Goal: Task Accomplishment & Management: Complete application form

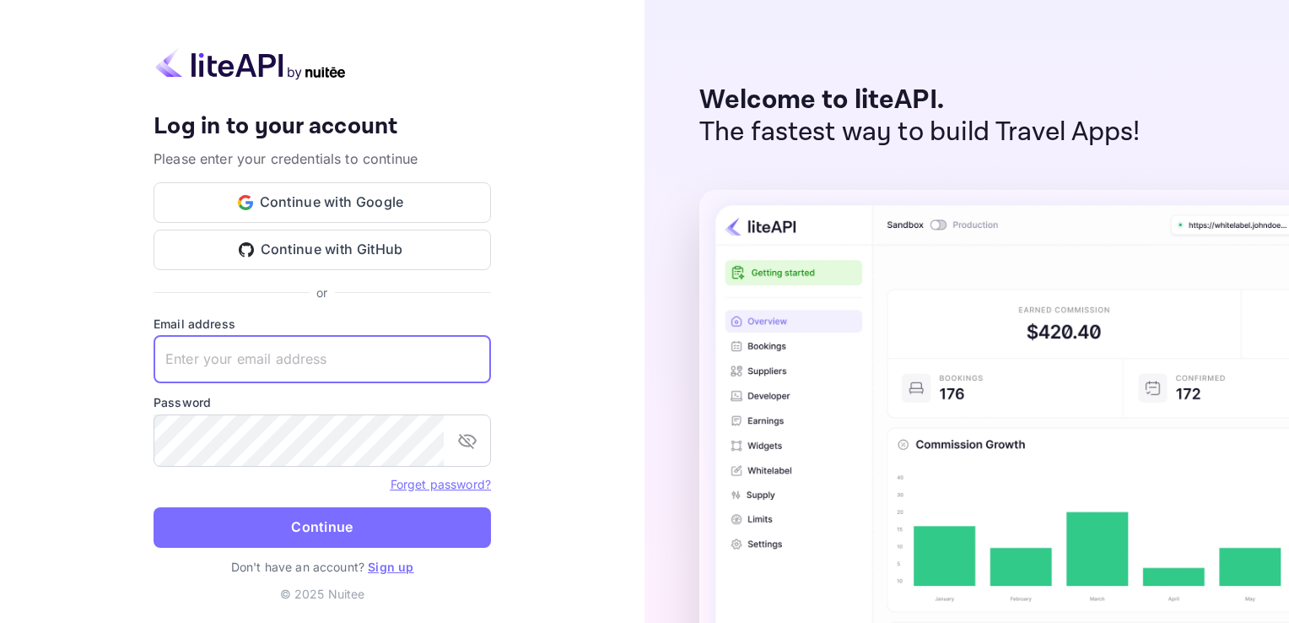
type input "nelsongodfrey47@gmail.com"
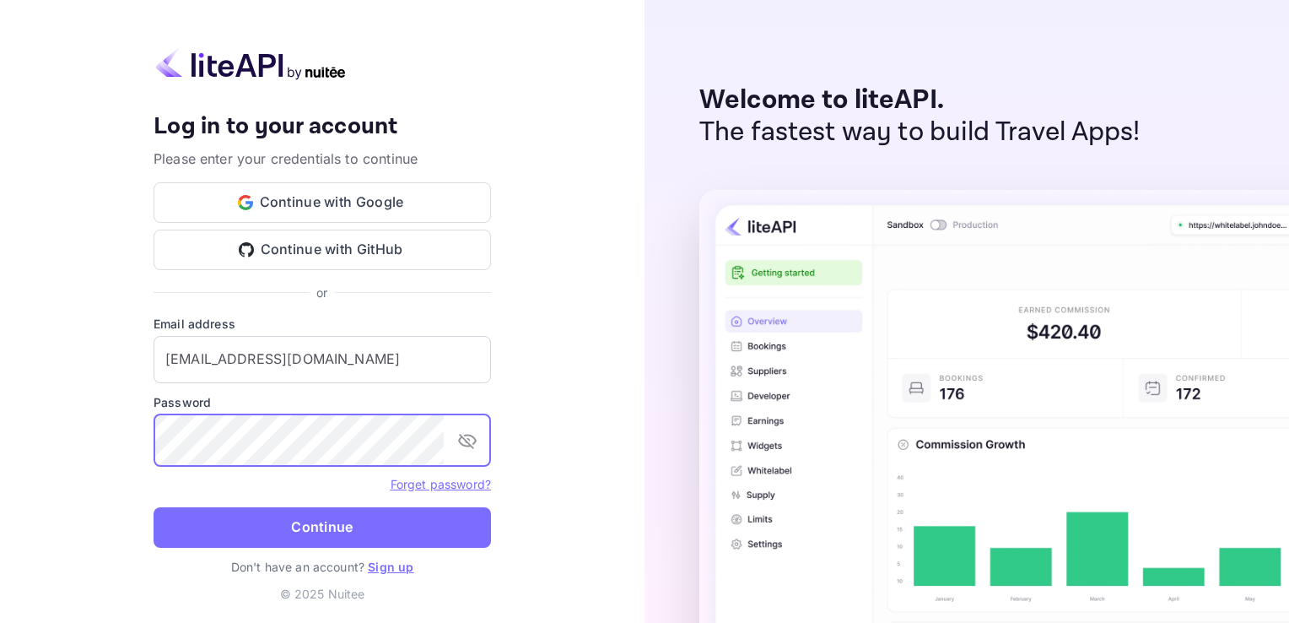
click at [154, 507] on button "Continue" at bounding box center [322, 527] width 337 height 40
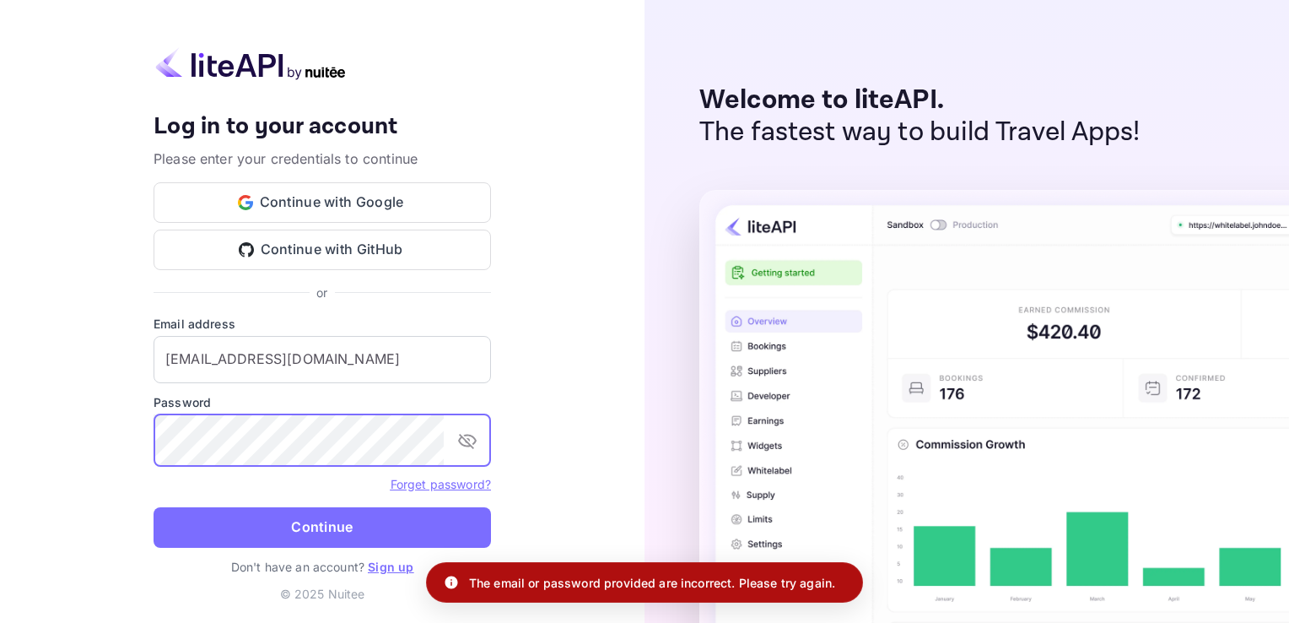
click at [154, 507] on button "Continue" at bounding box center [322, 527] width 337 height 40
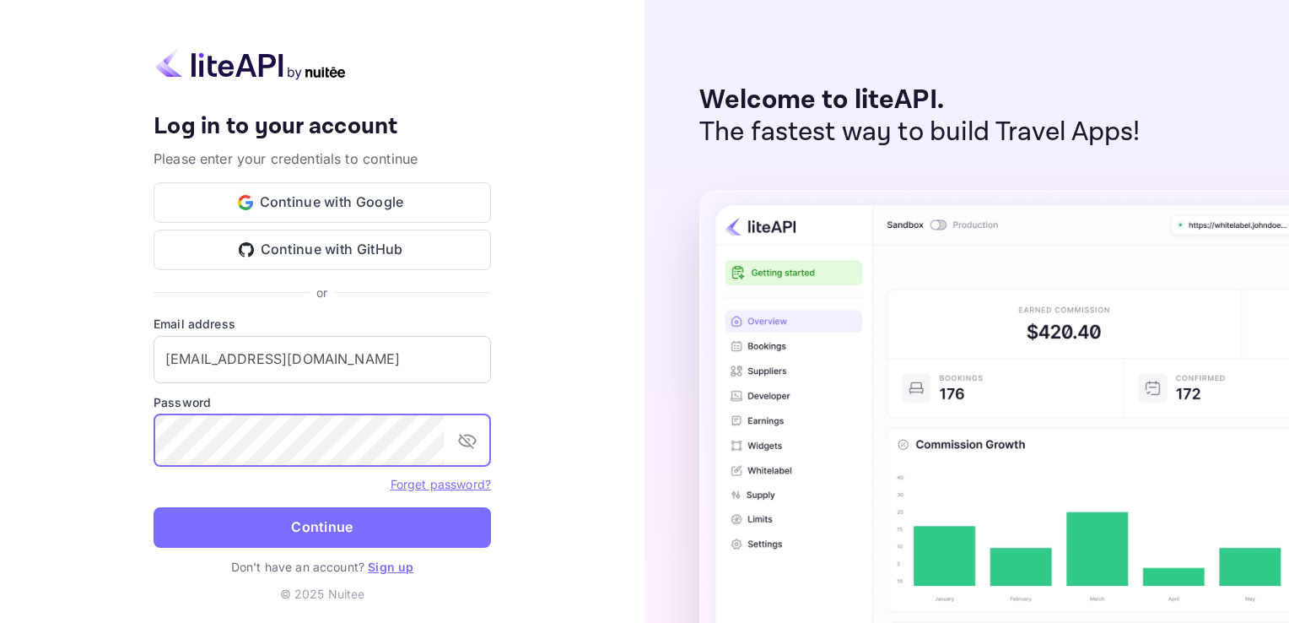
click at [154, 507] on button "Continue" at bounding box center [322, 527] width 337 height 40
click at [423, 491] on link "Forget password?" at bounding box center [441, 484] width 100 height 14
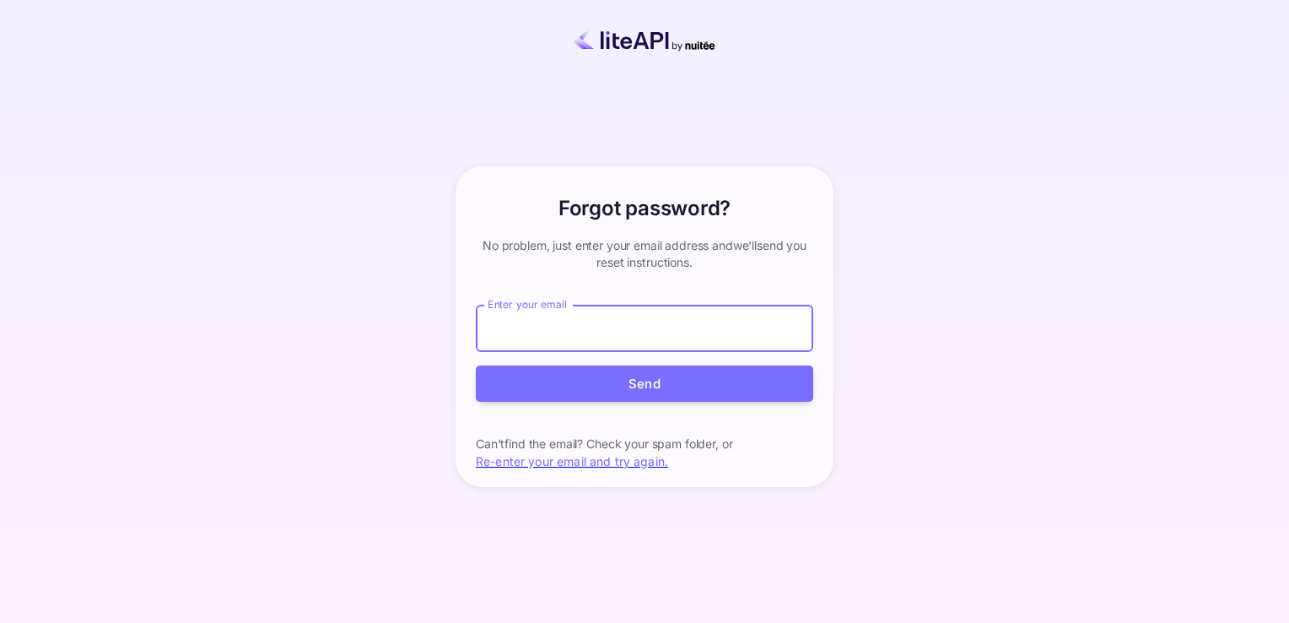
click at [658, 327] on input "Enter your email" at bounding box center [644, 328] width 337 height 47
type input "nelsongodfrey47@gmail.com"
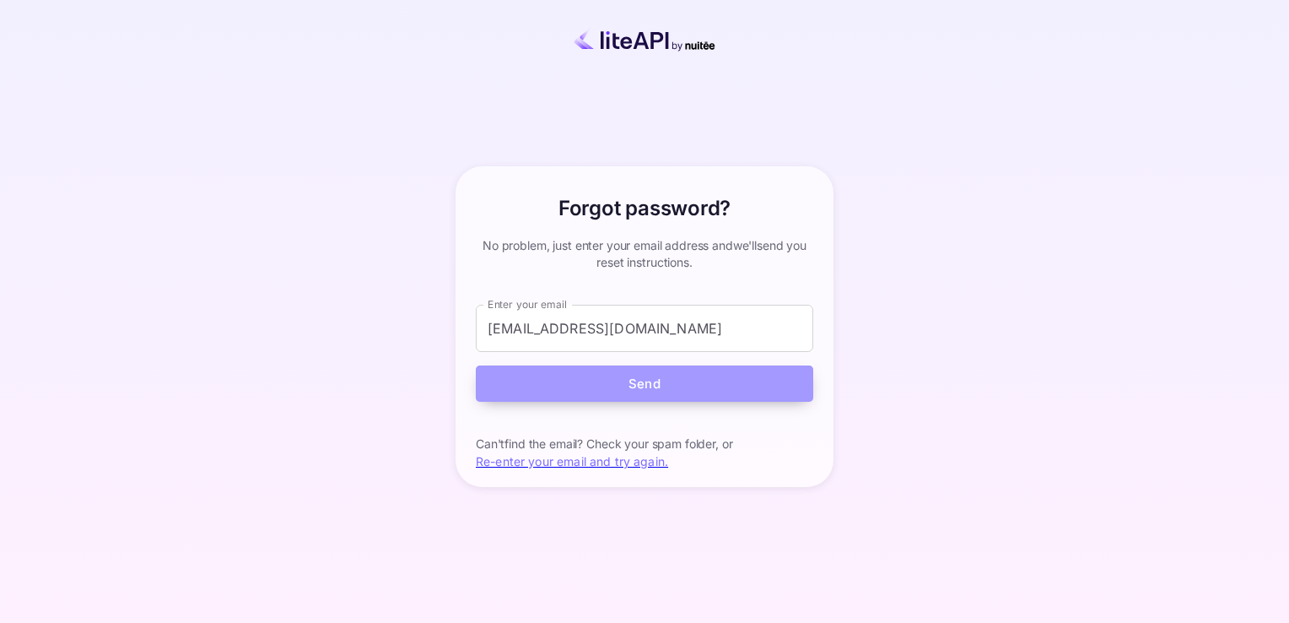
click at [620, 389] on button "Send" at bounding box center [644, 383] width 337 height 36
click at [653, 380] on button "Send" at bounding box center [644, 383] width 337 height 36
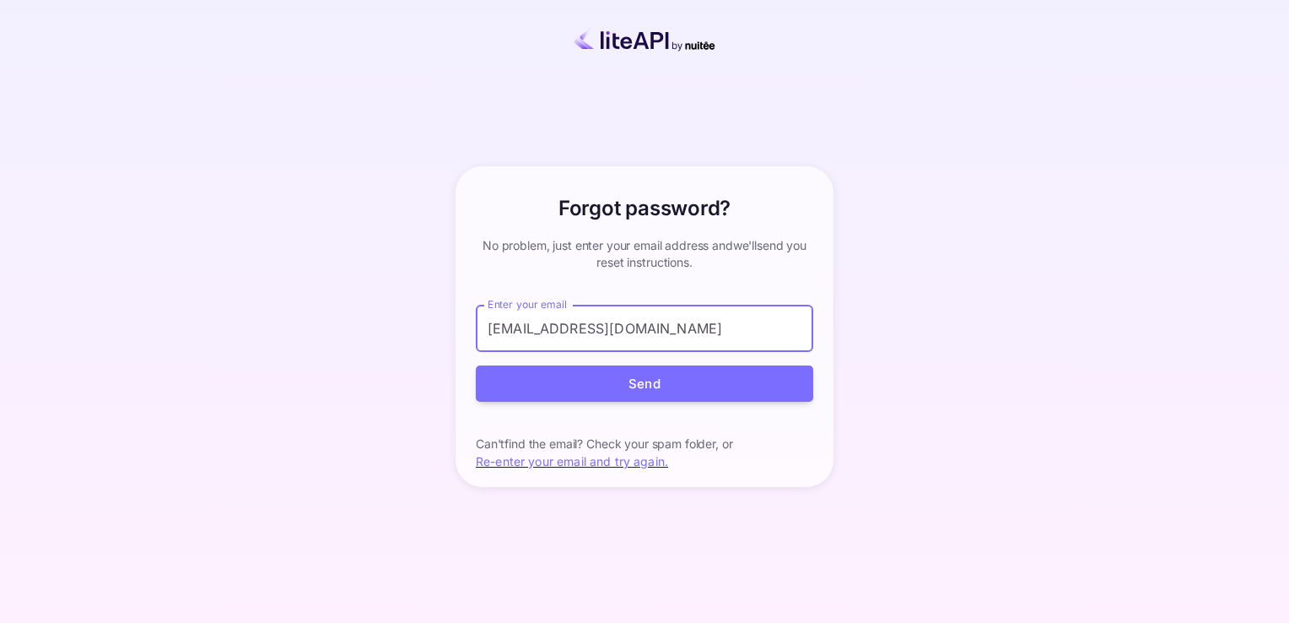
click at [625, 317] on input "nelsongodfrey47@gmail.com" at bounding box center [644, 328] width 337 height 47
click at [816, 426] on div "Forgot password? your account has been created successfully, a confirmation lin…" at bounding box center [644, 326] width 391 height 321
click at [590, 470] on p "Can't find the email? Check your spam folder, or Re-enter your email and try ag…" at bounding box center [644, 452] width 337 height 35
click at [585, 468] on link "Re-enter your email and try again." at bounding box center [572, 461] width 192 height 14
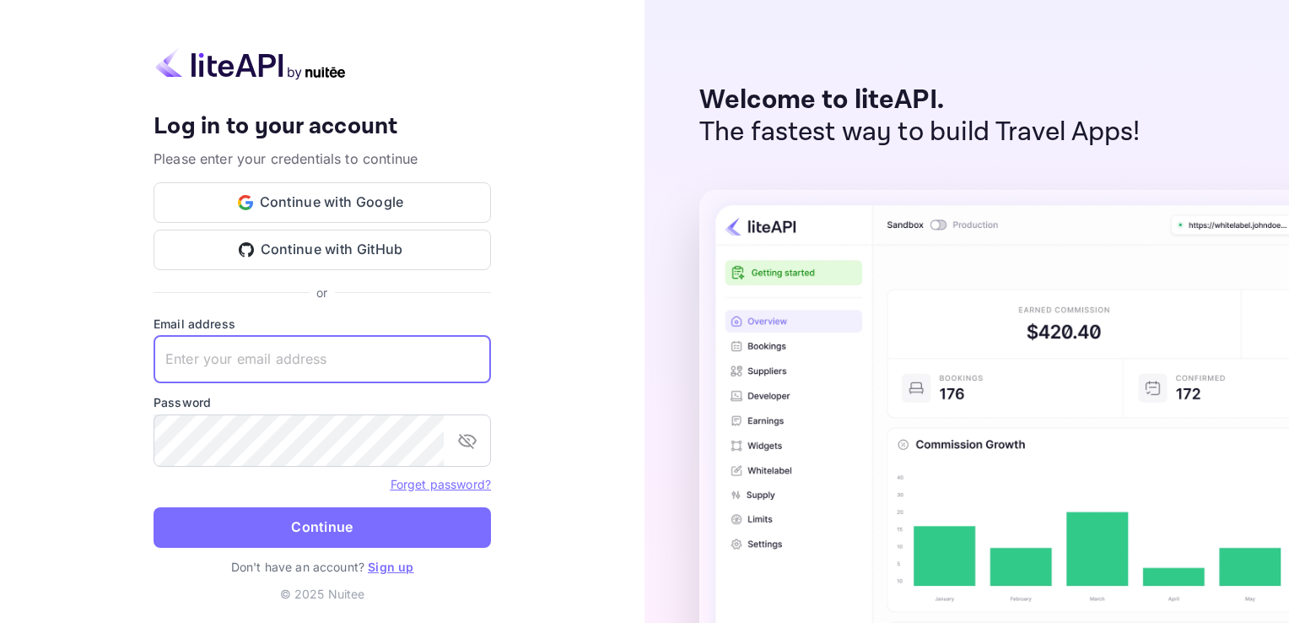
click at [230, 349] on input "text" at bounding box center [322, 359] width 337 height 47
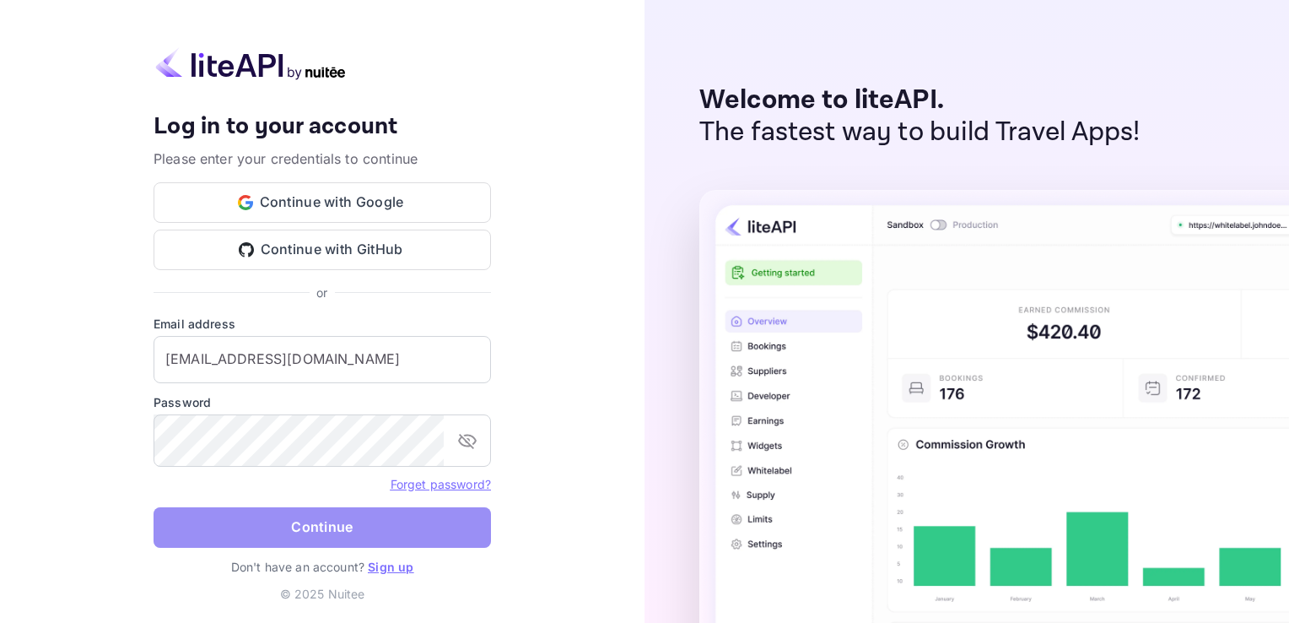
click at [351, 535] on button "Continue" at bounding box center [322, 527] width 337 height 40
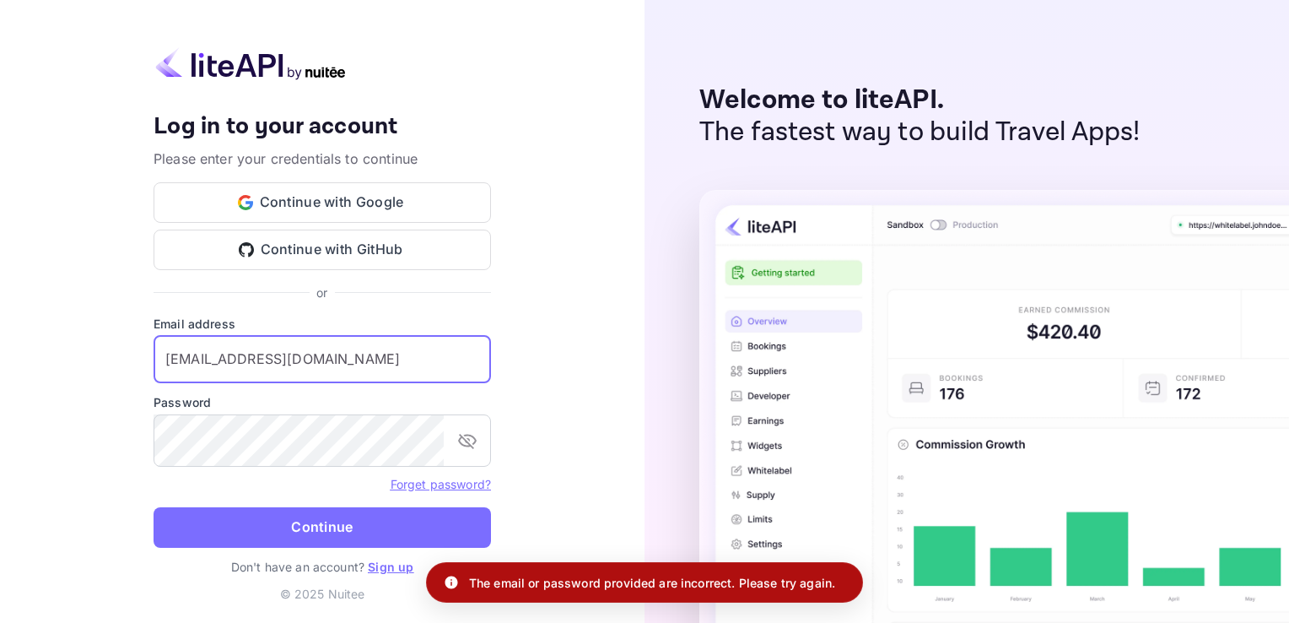
click at [408, 356] on input "nelsonvibez001@gmail.com" at bounding box center [322, 359] width 337 height 47
click at [621, 328] on div "Your account has been created successfully, a confirmation link has been sent t…" at bounding box center [322, 311] width 644 height 623
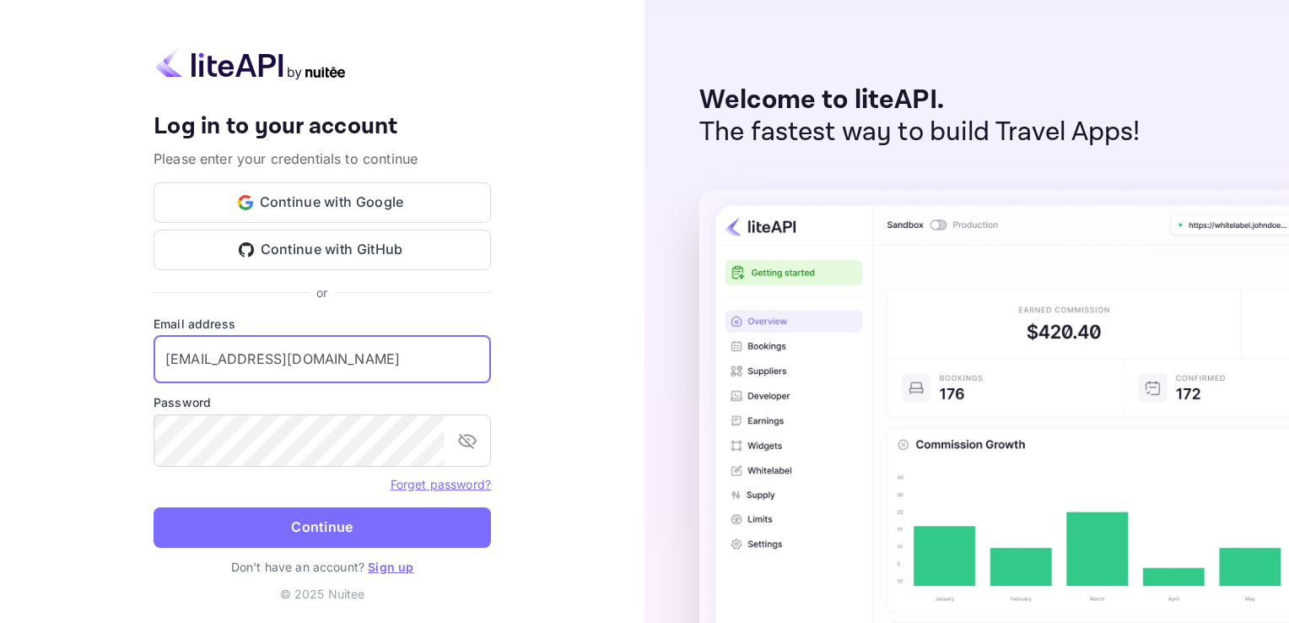
click at [421, 373] on input "nelsonvibez001@gmail.com" at bounding box center [322, 359] width 337 height 47
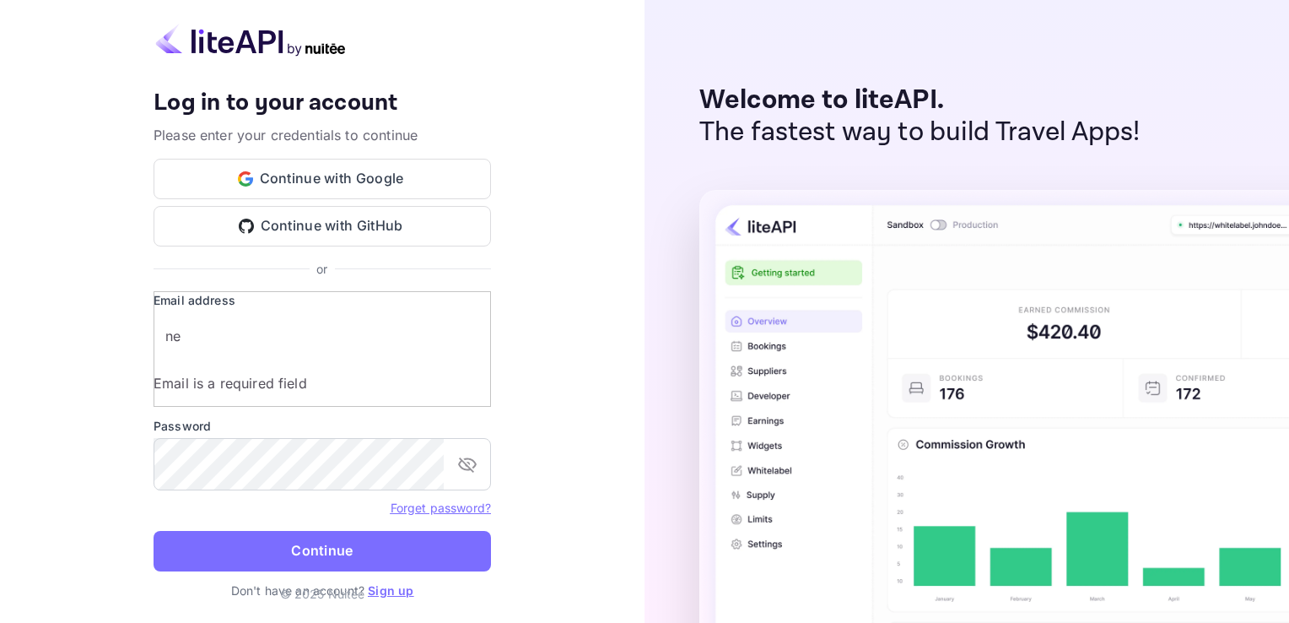
type input "n"
click at [425, 353] on input "text" at bounding box center [334, 335] width 361 height 47
click at [471, 262] on div "Your account has been created successfully, a confirmation link has been sent t…" at bounding box center [322, 183] width 337 height 189
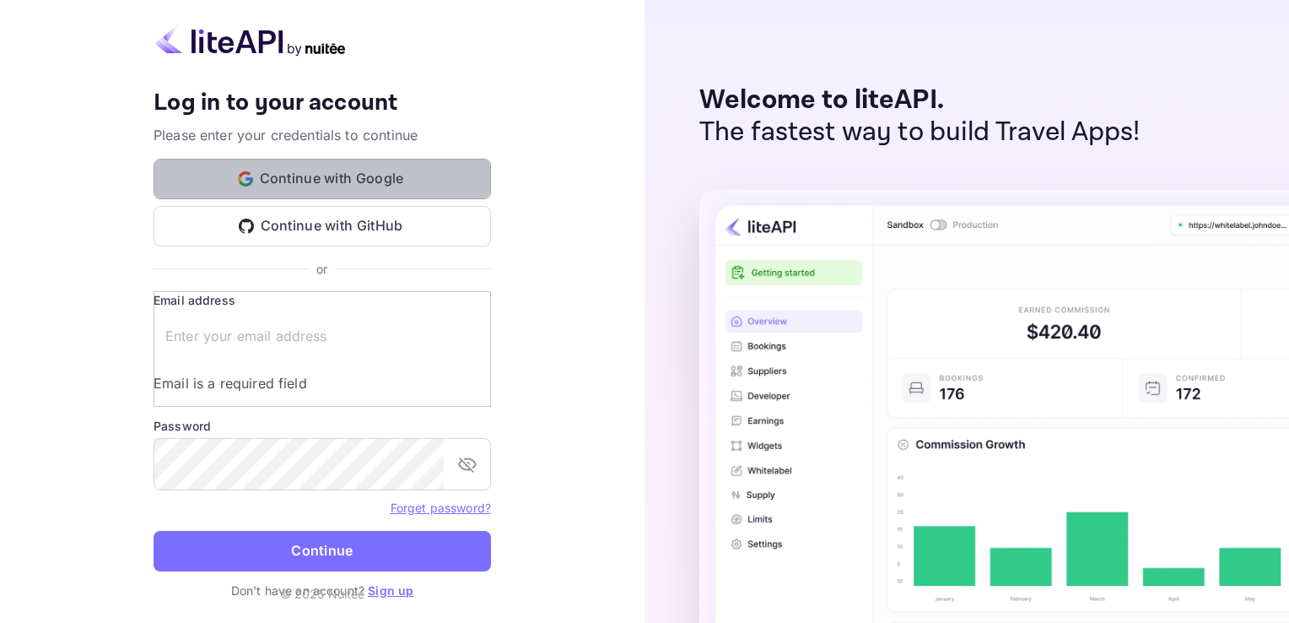
click at [310, 192] on button "Continue with Google" at bounding box center [322, 179] width 337 height 40
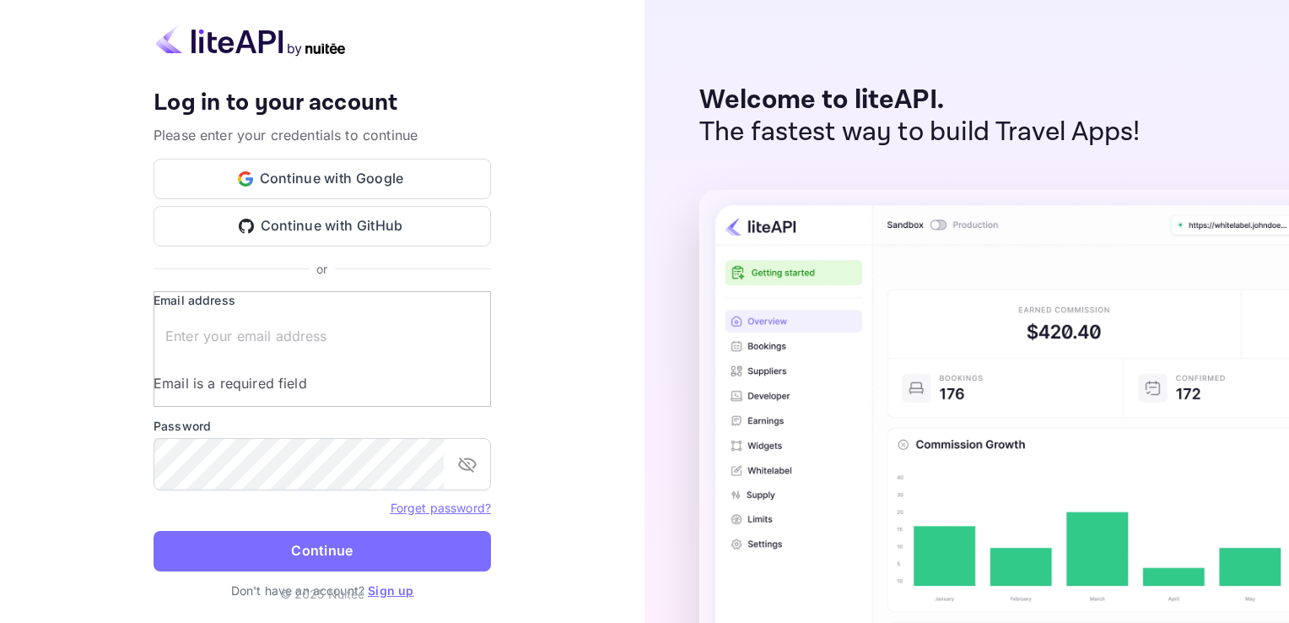
click at [348, 359] on input "text" at bounding box center [334, 335] width 361 height 47
click at [527, 487] on div "Your account has been created successfully, a confirmation link has been sent t…" at bounding box center [322, 311] width 644 height 623
click at [405, 597] on link "Sign up" at bounding box center [391, 590] width 46 height 14
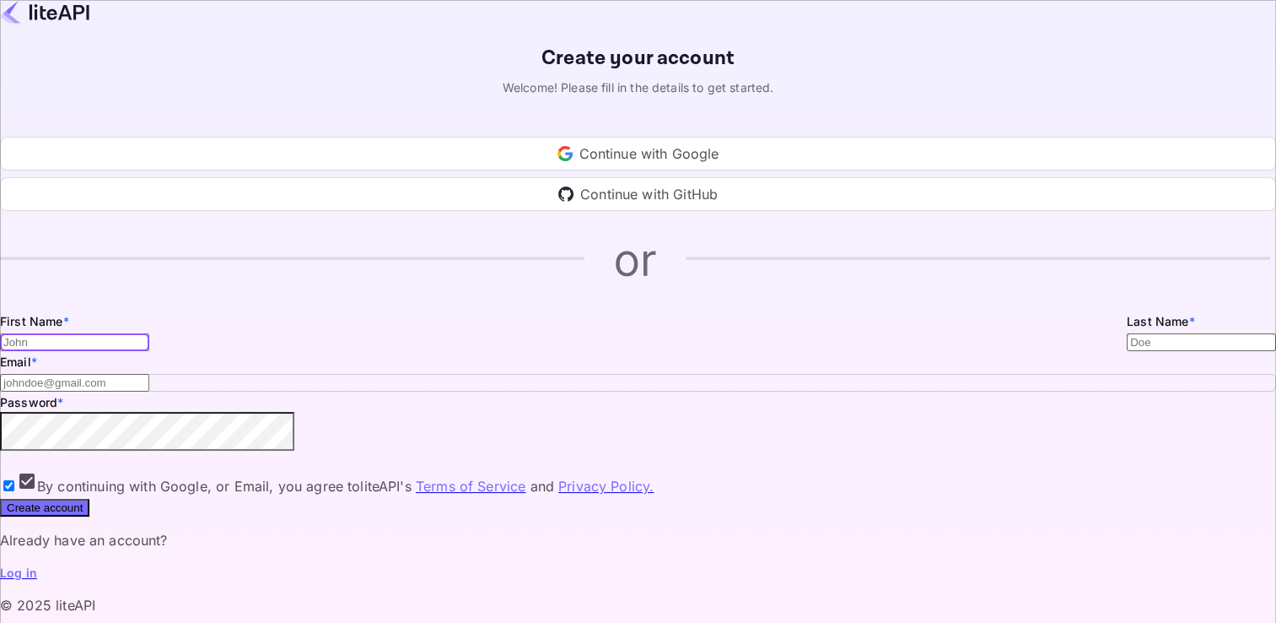
click at [149, 351] on input "Email *" at bounding box center [74, 342] width 149 height 18
type input "[PERSON_NAME]"
type input "godfrey"
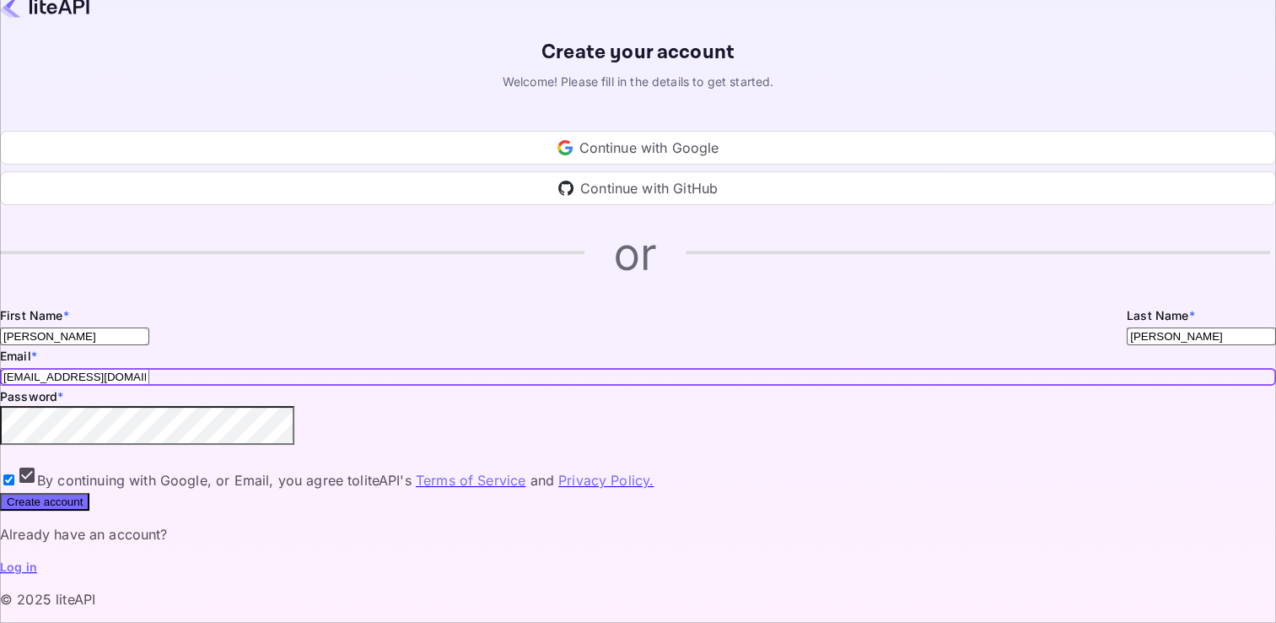
scroll to position [166, 0]
type input "Nelsongodfrey47@gmail.com"
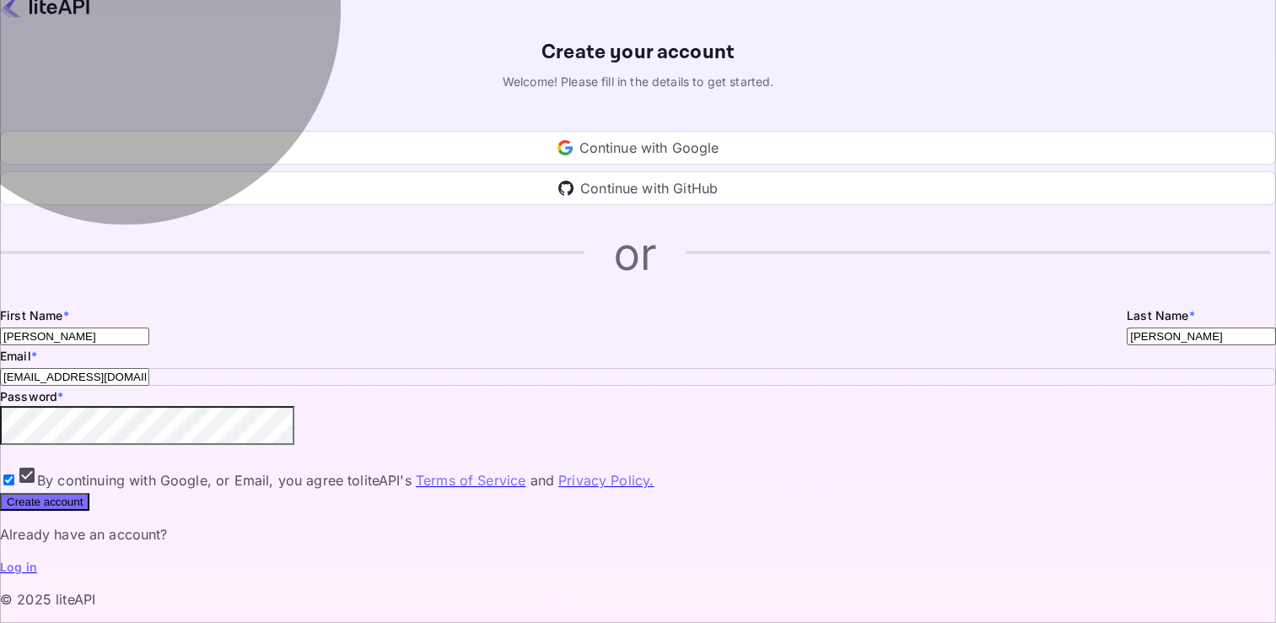
click at [89, 508] on button "Create account" at bounding box center [44, 502] width 89 height 18
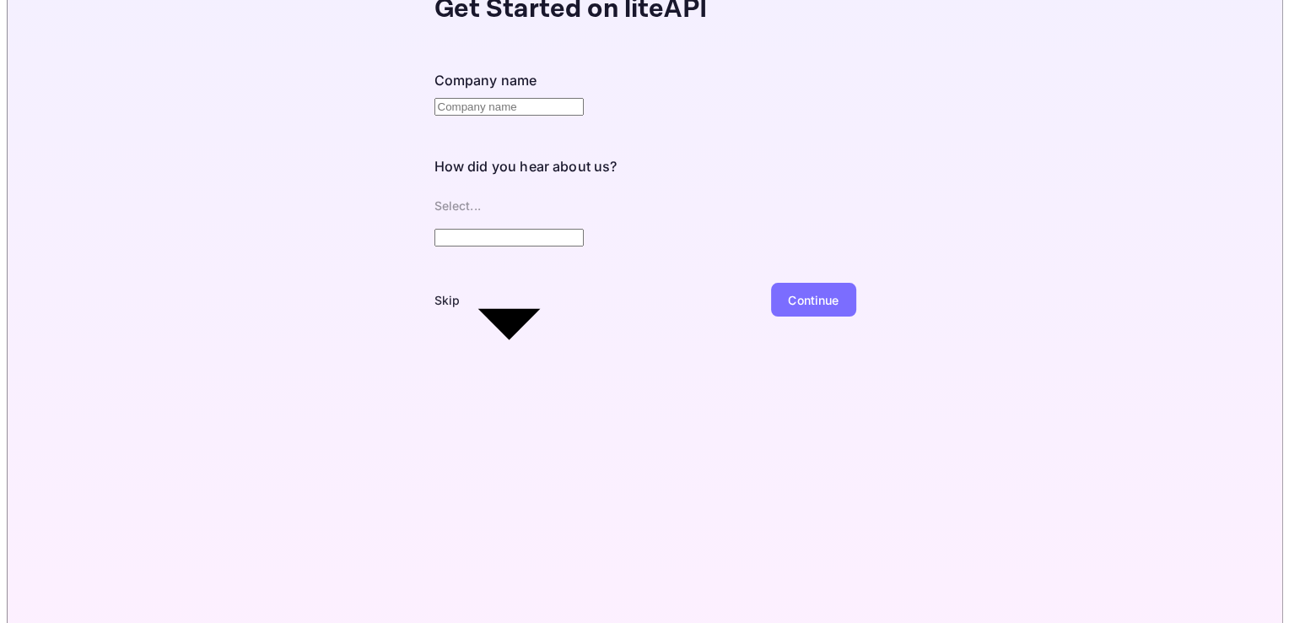
scroll to position [0, 0]
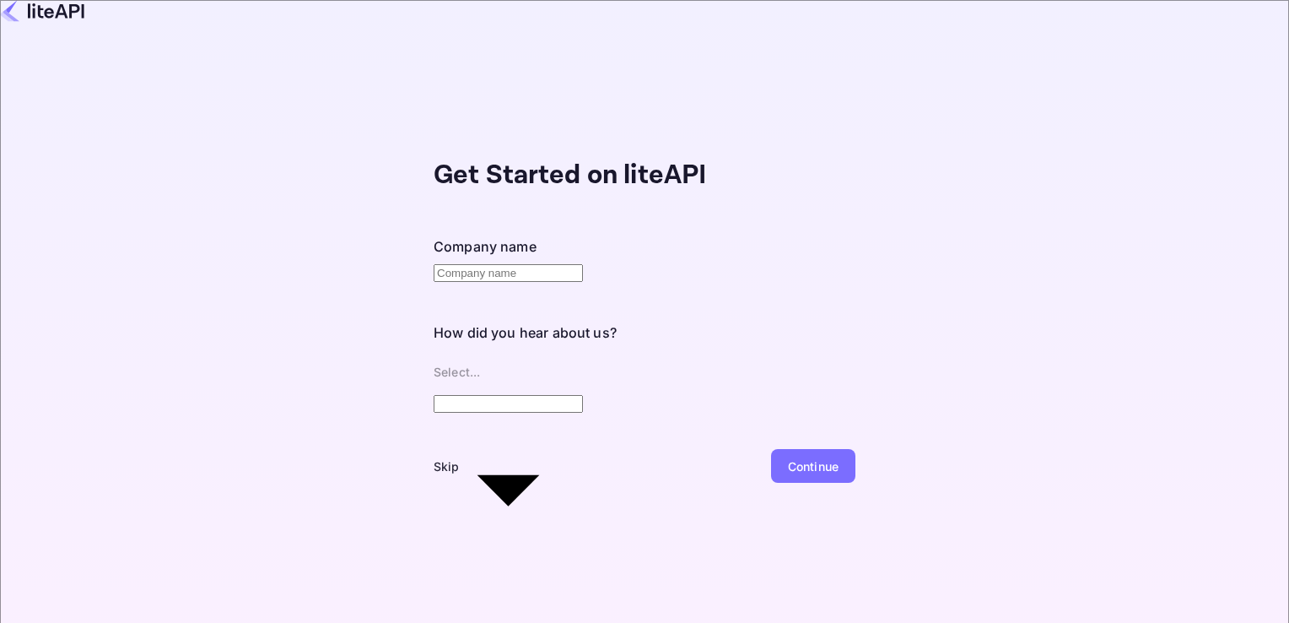
click at [523, 264] on input "text" at bounding box center [508, 273] width 149 height 18
type input "Nelsongvibez Global Tech"
click at [552, 351] on body "Get Started on liteAPI Company name Nelsongvibez Global Tech ​ How did you hear…" at bounding box center [644, 394] width 1289 height 789
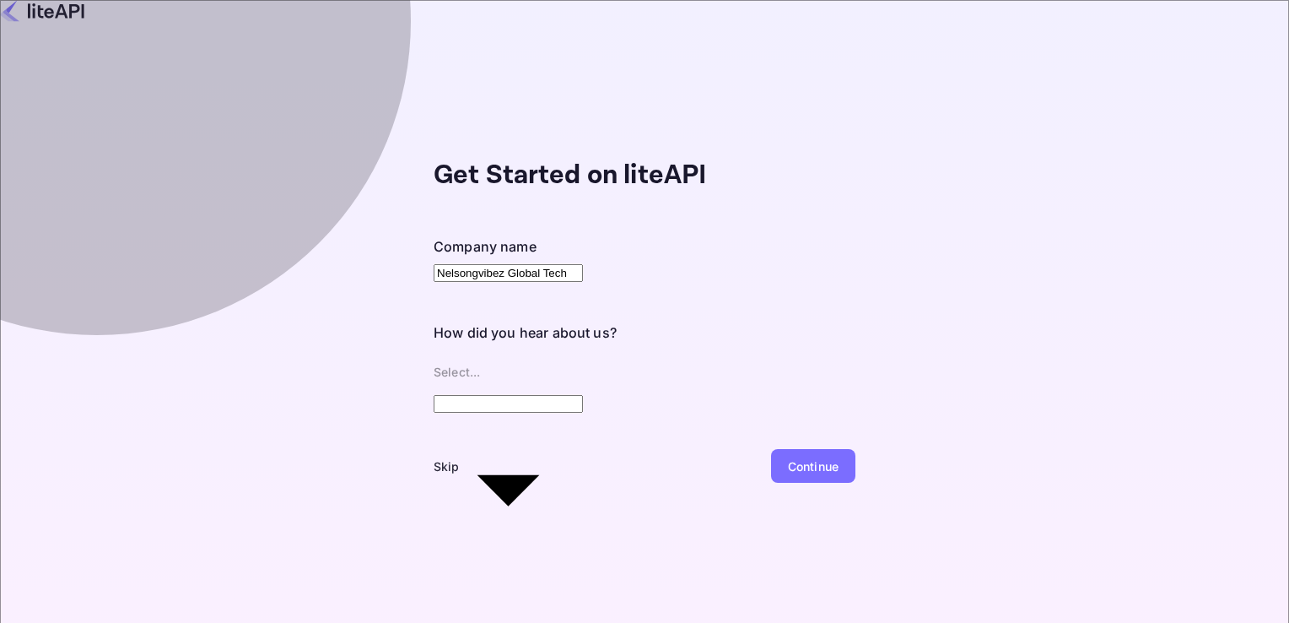
type input "Google"
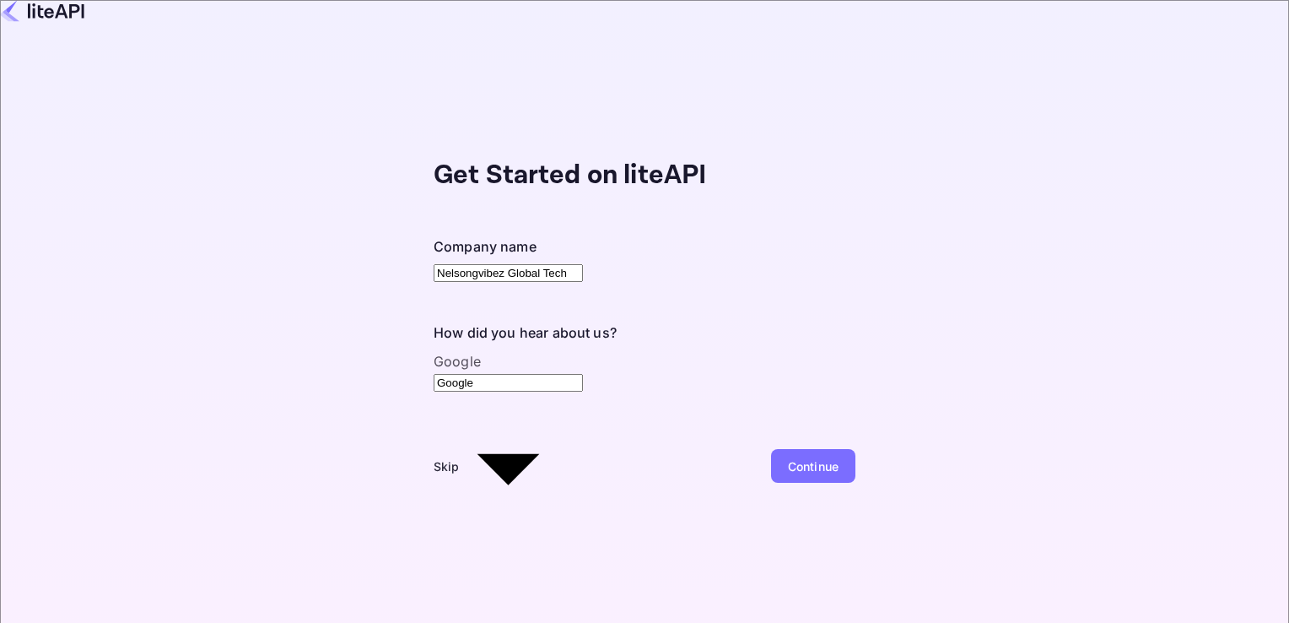
click at [788, 457] on div "Continue" at bounding box center [813, 466] width 51 height 18
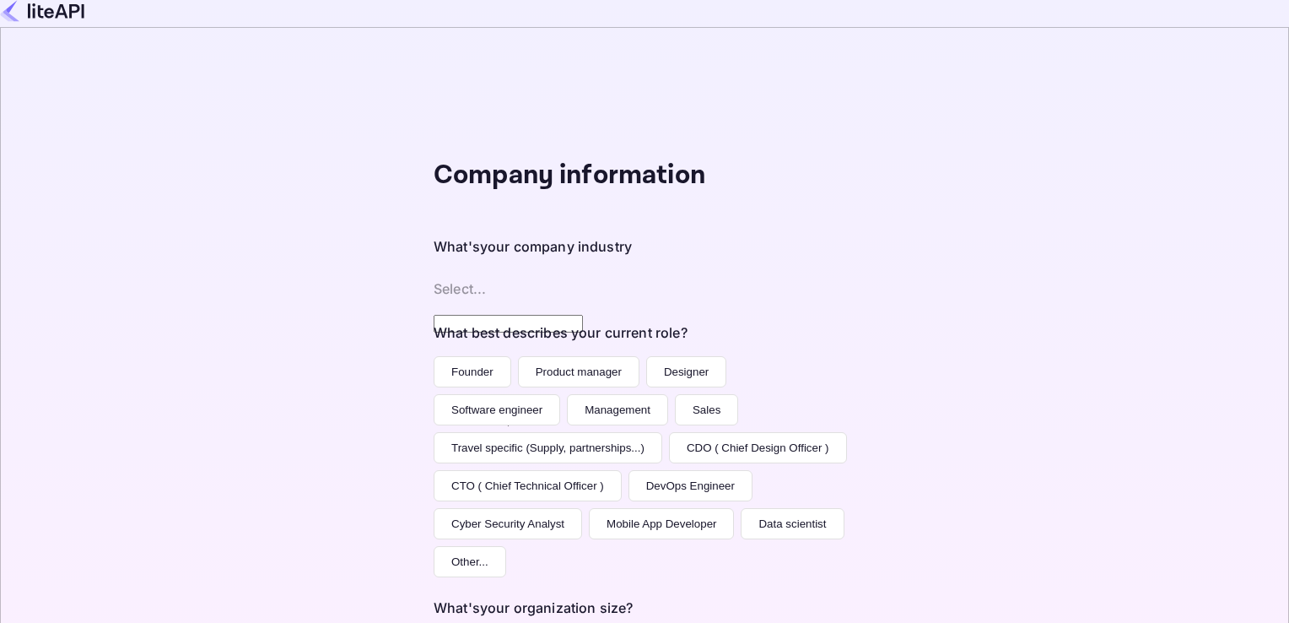
click at [530, 269] on body "Company information What's your company industry Select... ​ What best describe…" at bounding box center [644, 412] width 1289 height 825
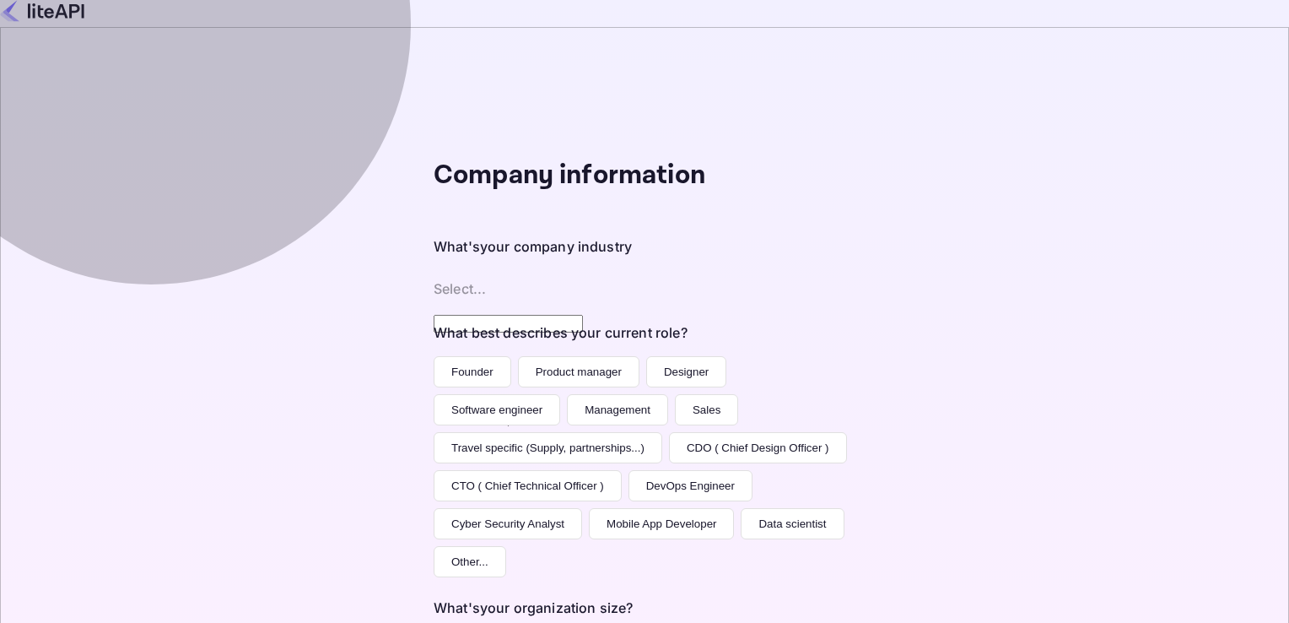
type input "Hospitality"
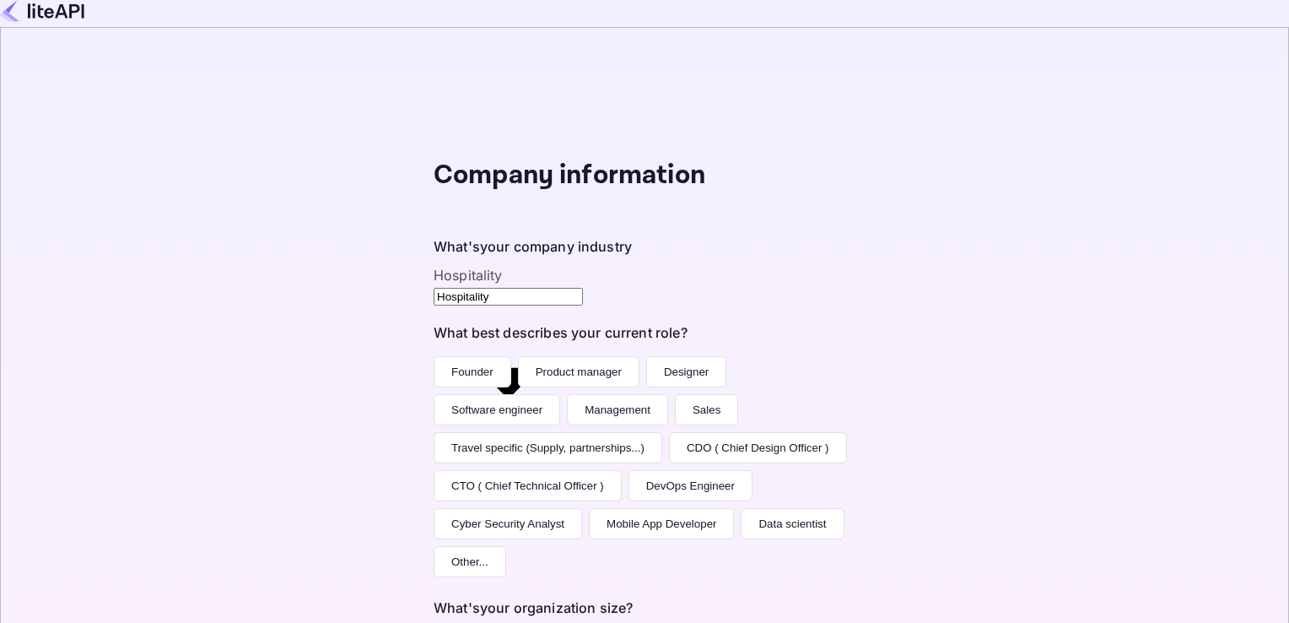
scroll to position [271, 0]
click at [589, 508] on button "Mobile App Developer" at bounding box center [661, 523] width 145 height 31
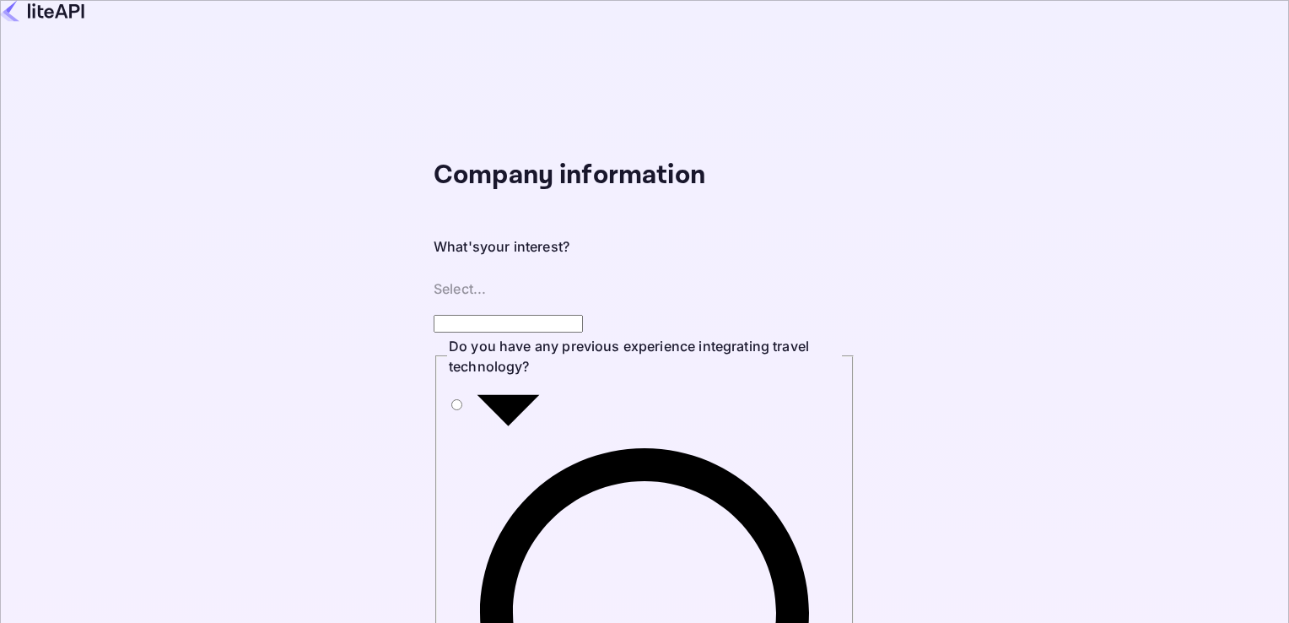
click at [516, 255] on body "Company information What's your interest? Select... ​ Do you have any previous …" at bounding box center [644, 311] width 1289 height 623
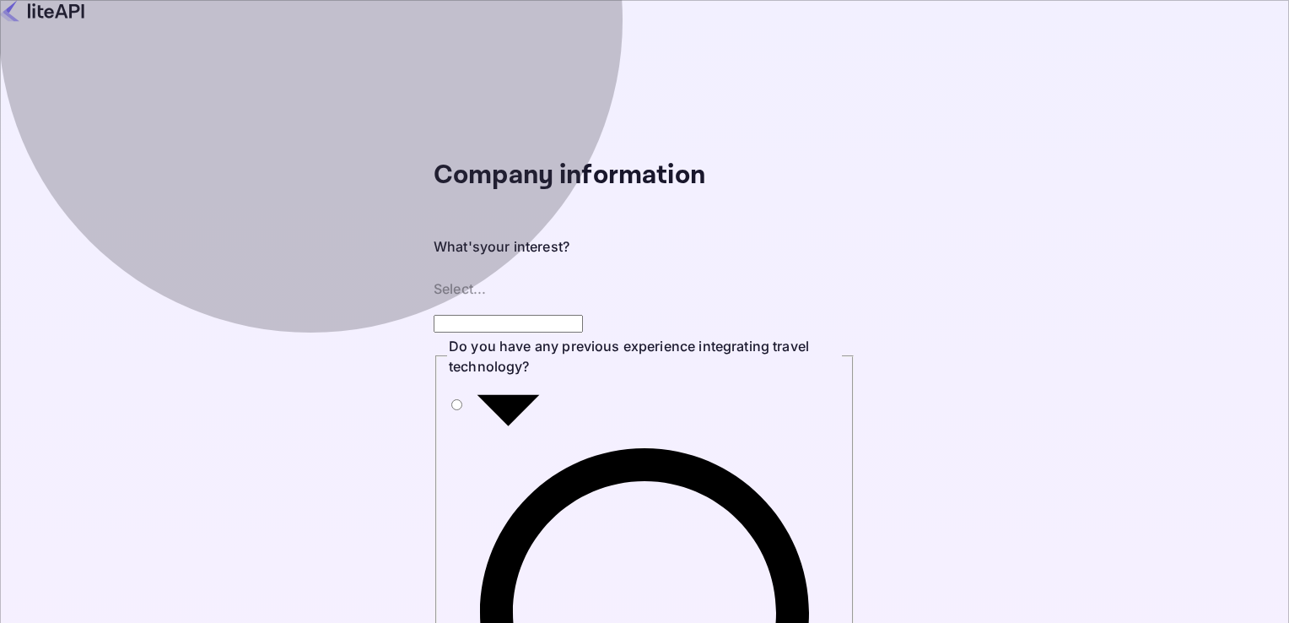
type input "Building a new product around travel"
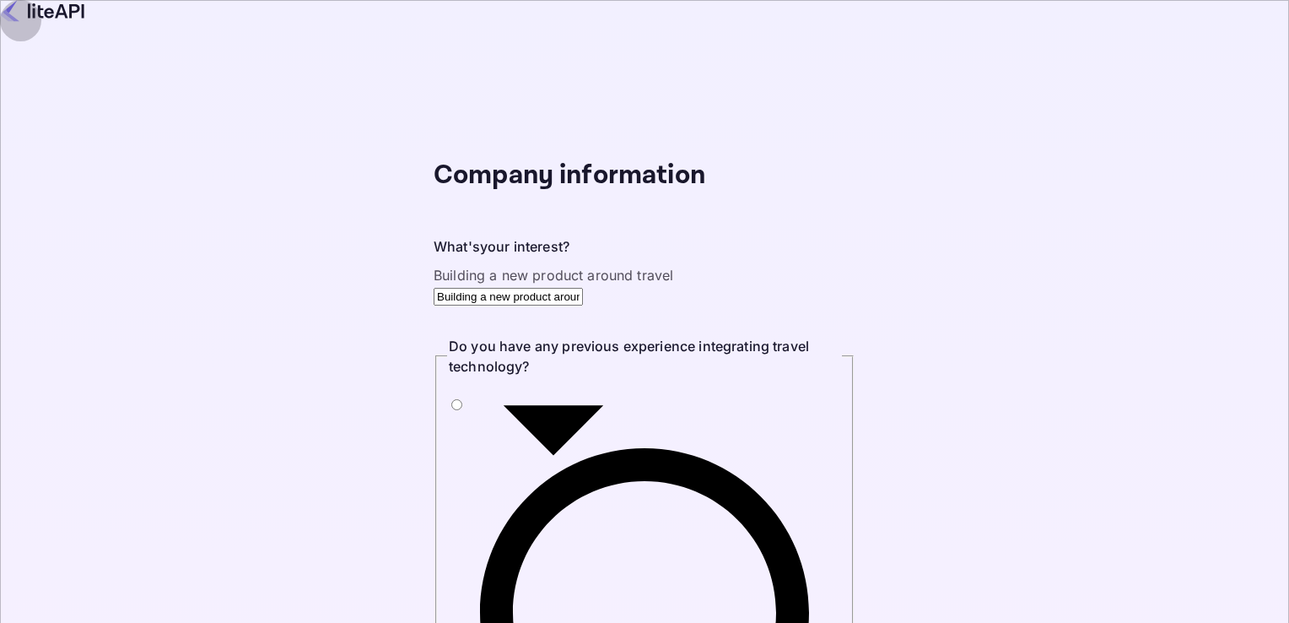
radio input "true"
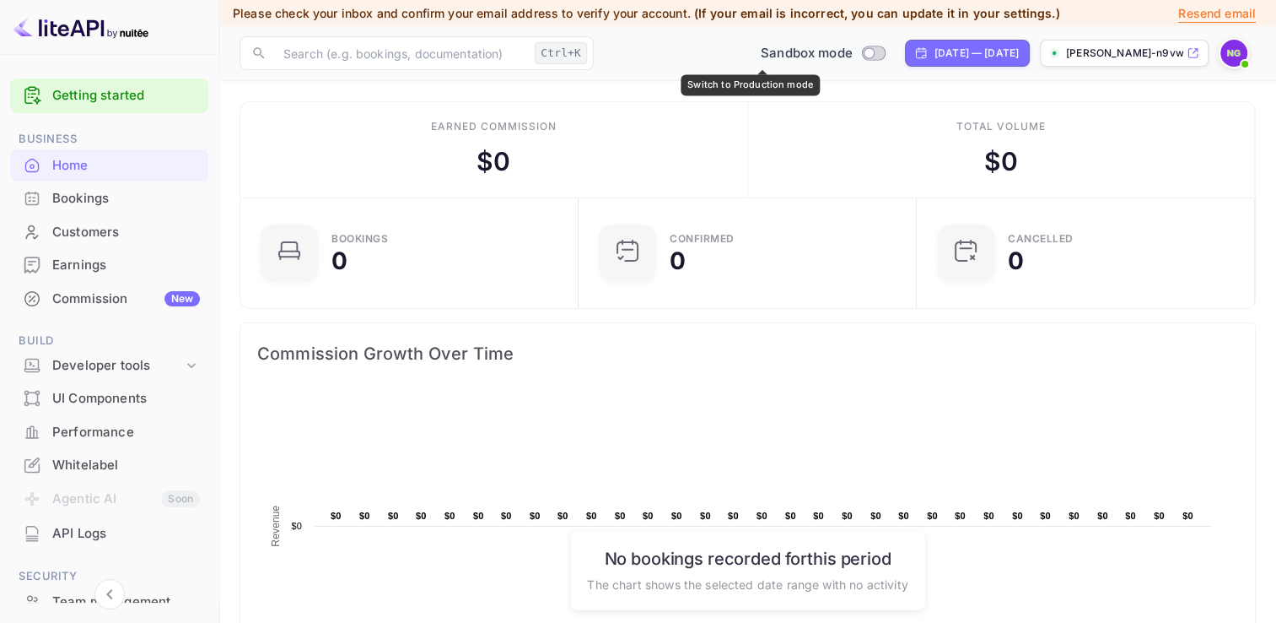
click at [852, 53] on input "Switch to Production mode" at bounding box center [869, 52] width 34 height 11
checkbox input "false"
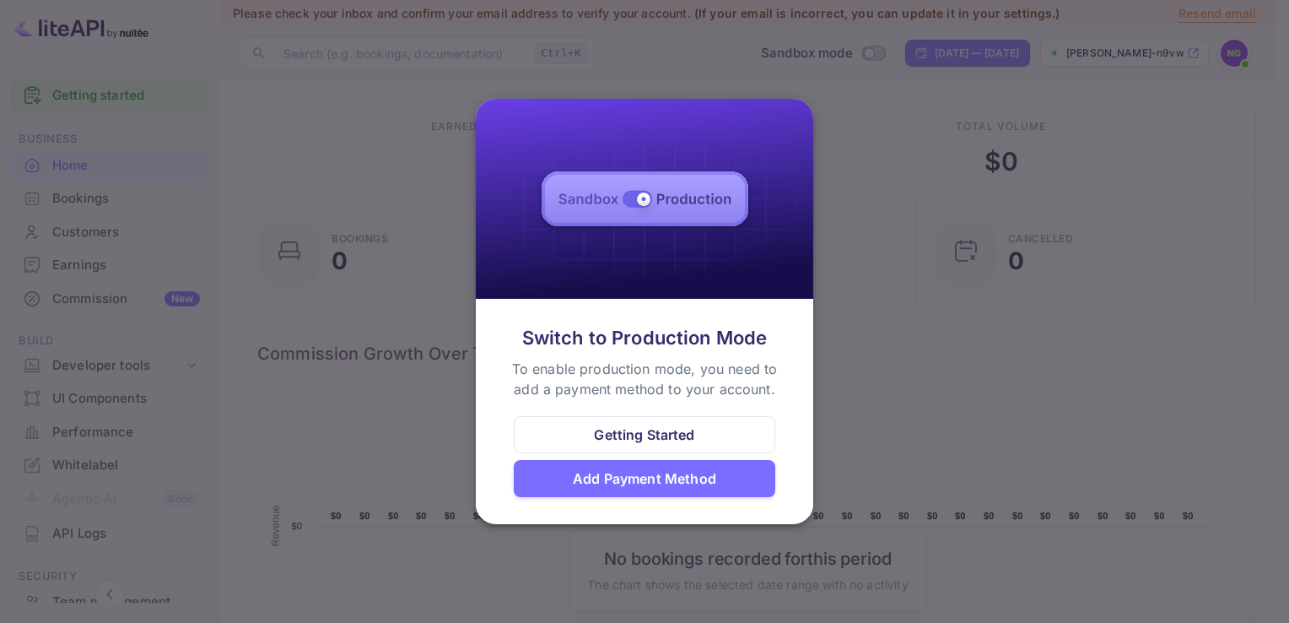
click at [639, 422] on div "Getting Started" at bounding box center [645, 434] width 262 height 37
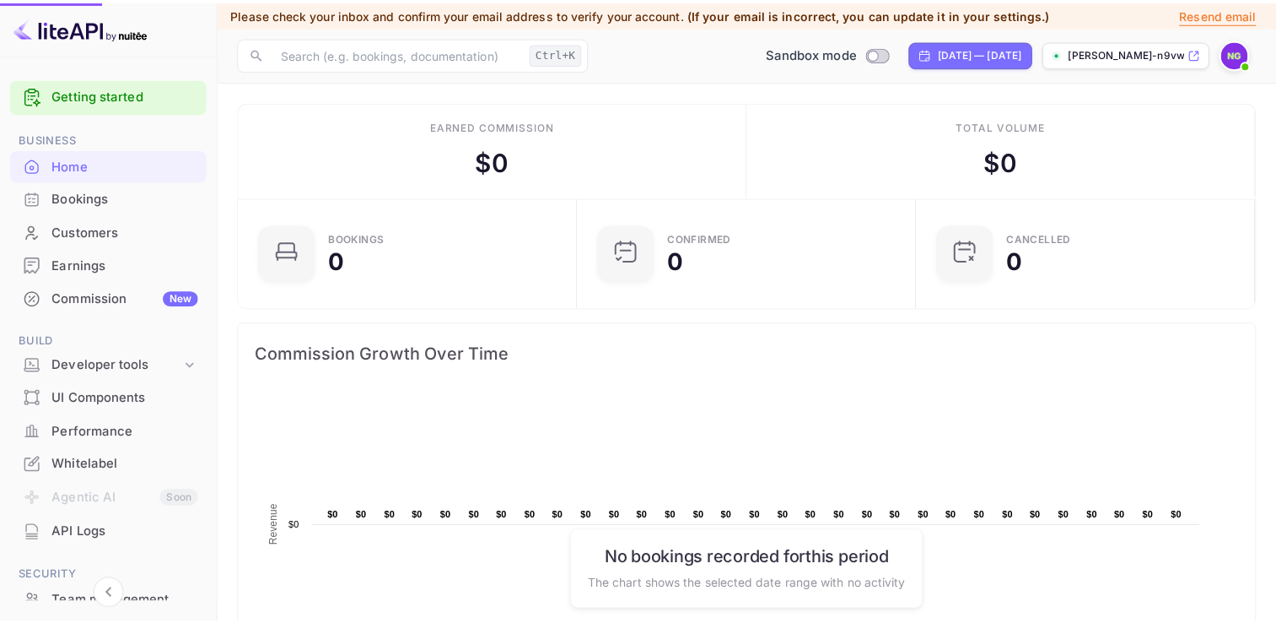
scroll to position [13, 13]
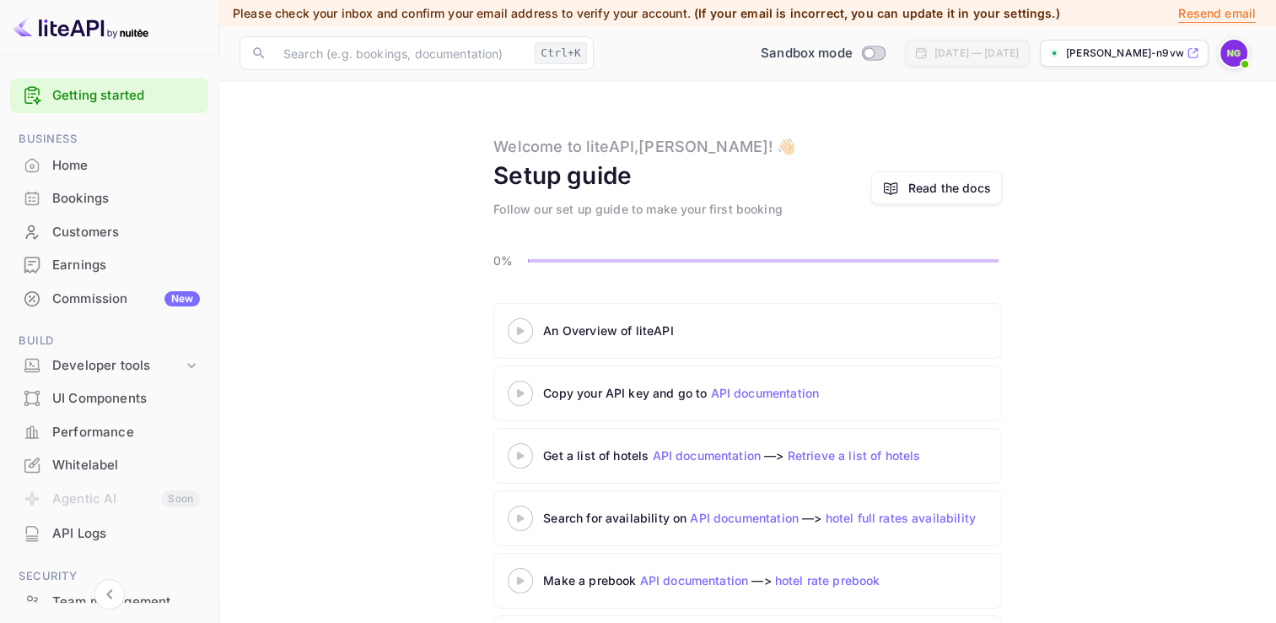
scroll to position [87, 0]
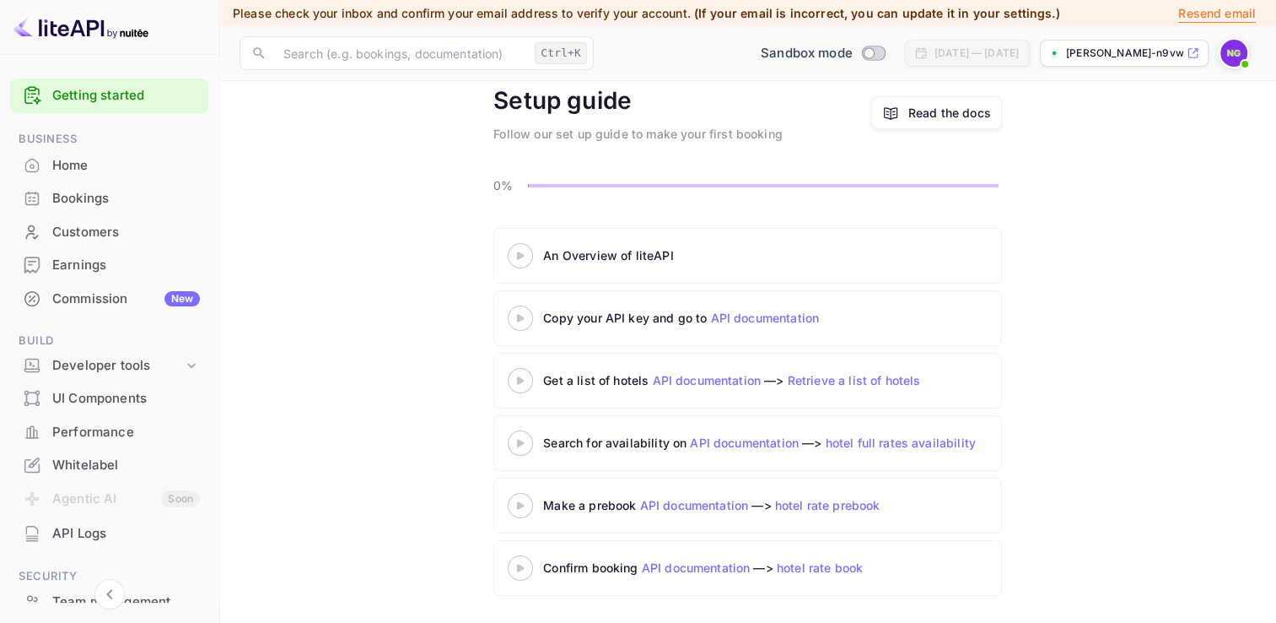
click at [544, 265] on div "An Overview of liteAPI" at bounding box center [747, 256] width 509 height 56
click at [520, 251] on 3 at bounding box center [520, 255] width 7 height 8
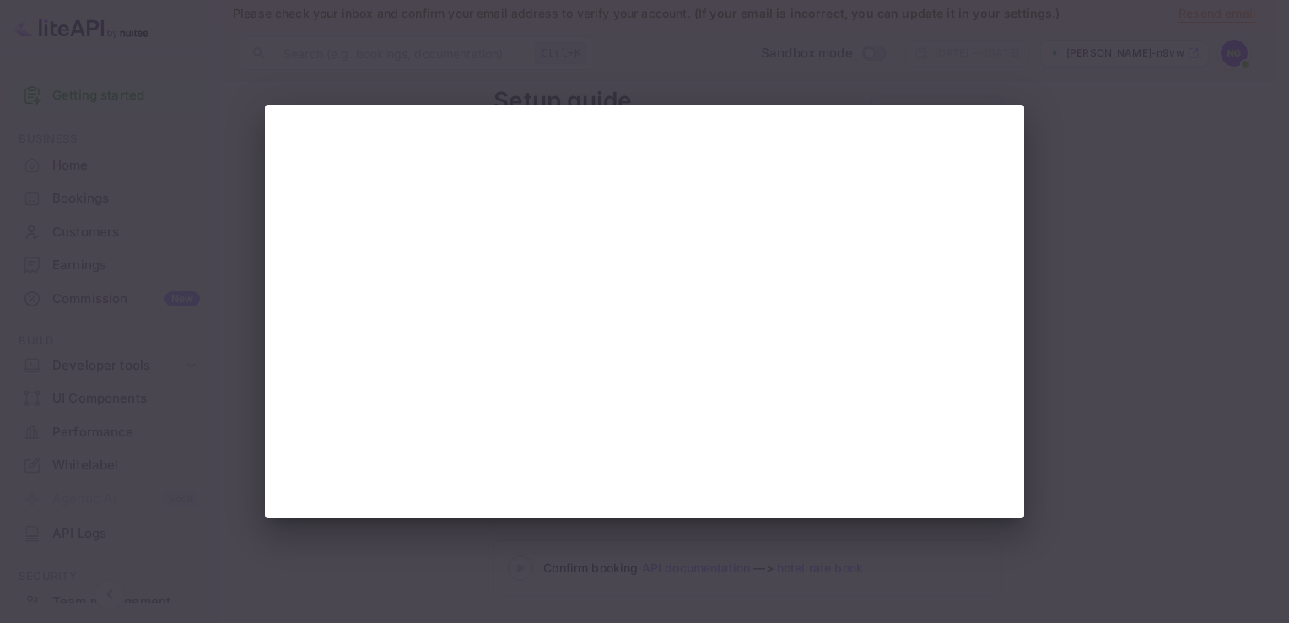
click at [1067, 113] on div at bounding box center [644, 311] width 1289 height 623
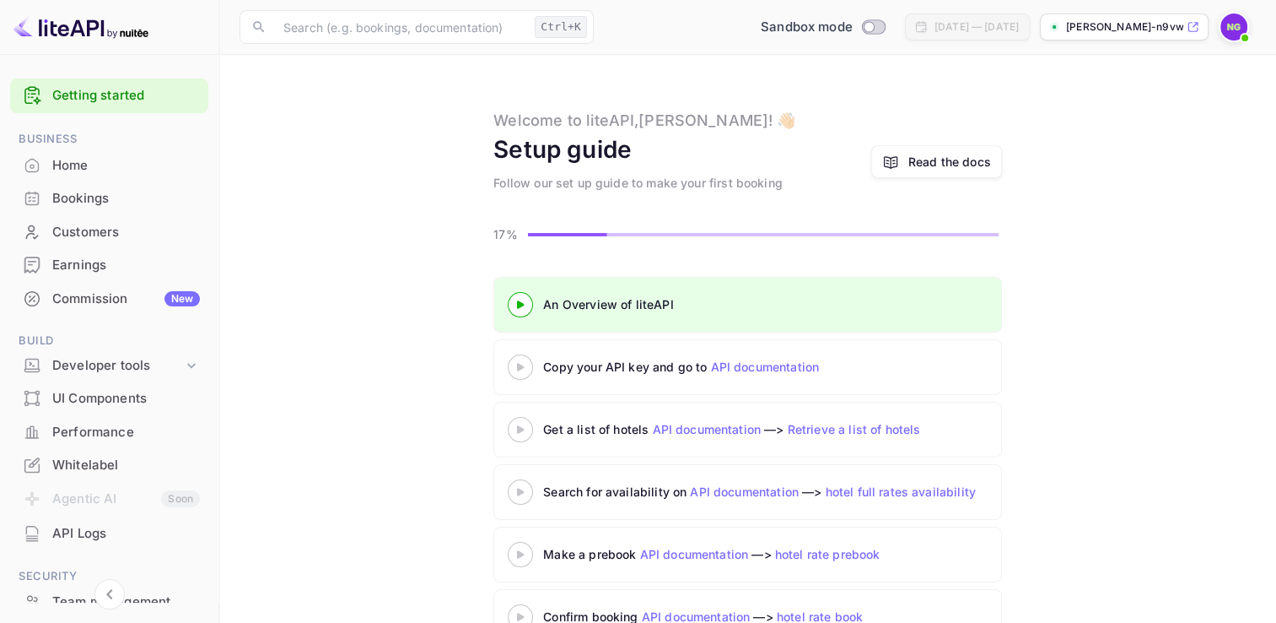
click at [640, 367] on div "Copy your API key and go to API documentation" at bounding box center [754, 367] width 422 height 18
click at [656, 395] on div "Copy your API key and go to API documentation" at bounding box center [747, 367] width 509 height 56
click at [682, 375] on div "Copy your API key and go to API documentation" at bounding box center [754, 367] width 422 height 18
click at [747, 373] on link "API documentation" at bounding box center [764, 366] width 109 height 14
click at [852, 23] on input "Switch to Production mode" at bounding box center [869, 26] width 34 height 11
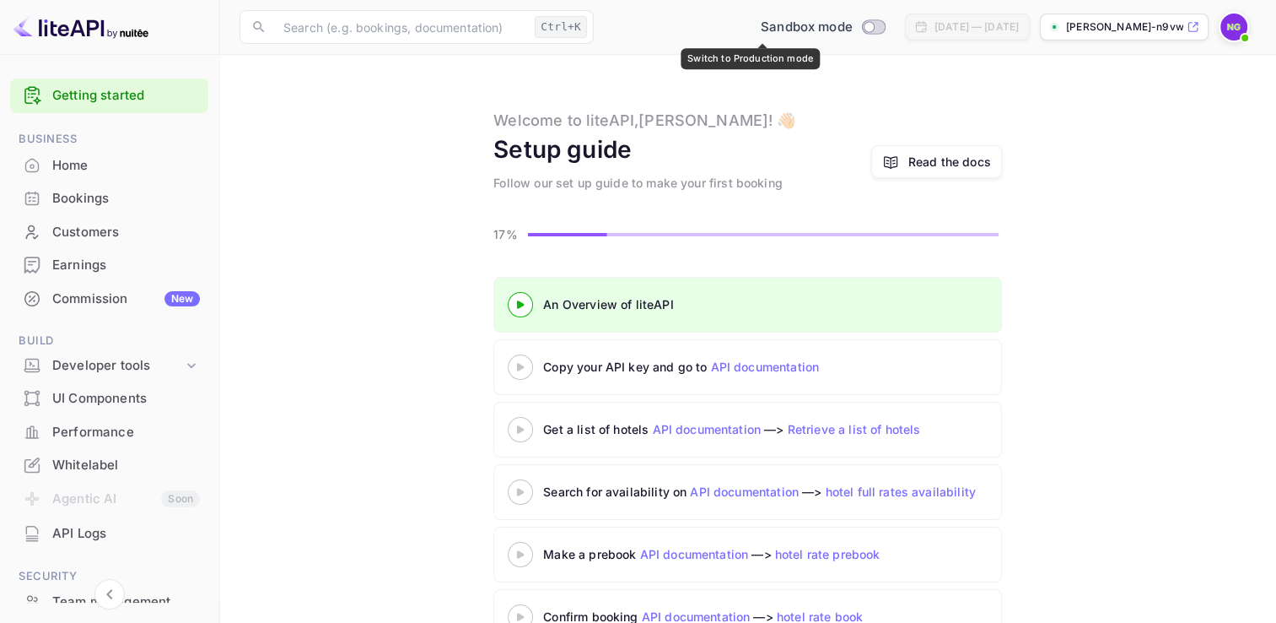
checkbox input "false"
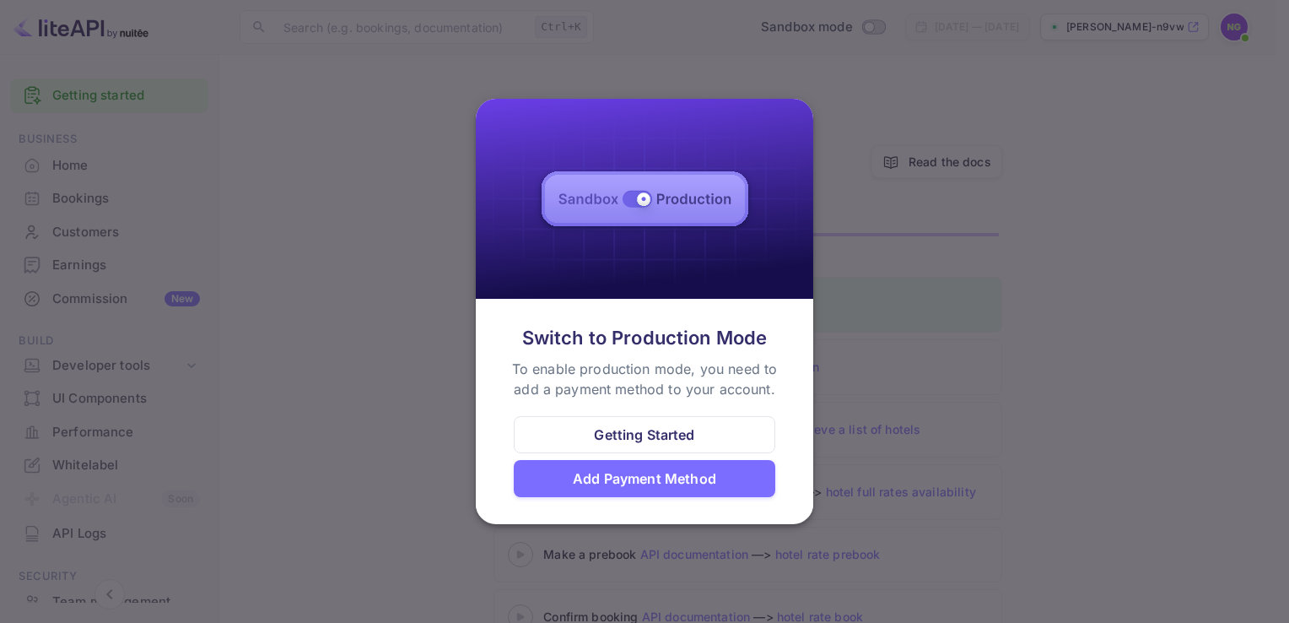
click at [591, 476] on div "Add Payment Method" at bounding box center [644, 478] width 143 height 20
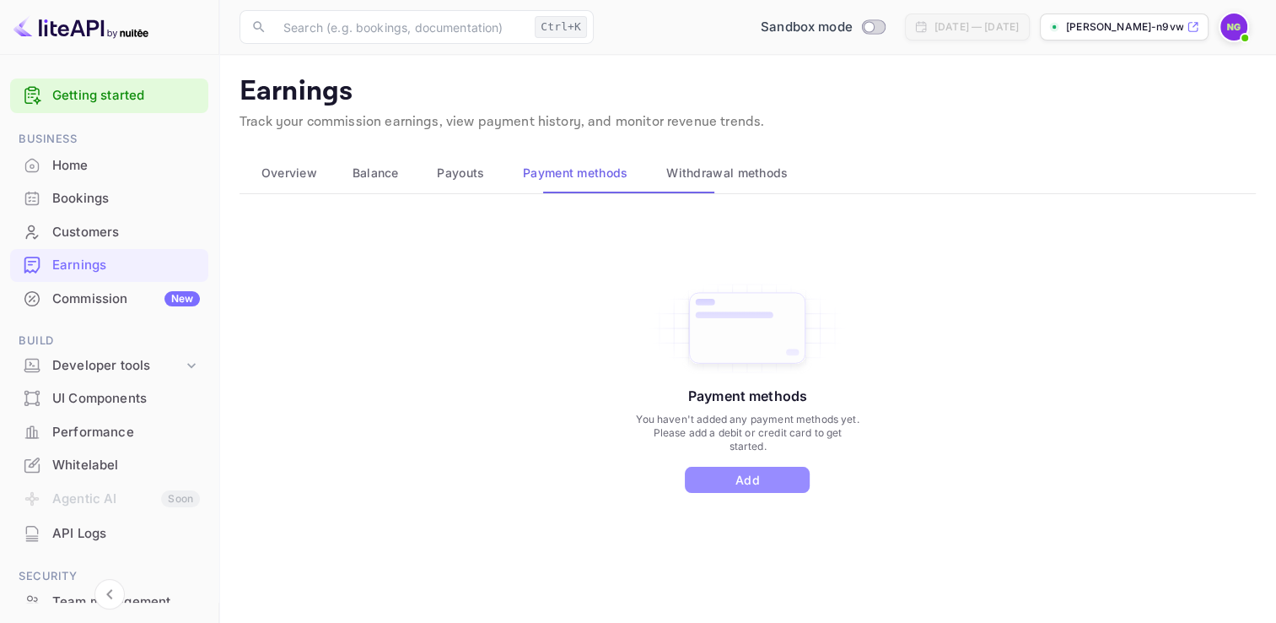
click at [736, 487] on button "Add" at bounding box center [747, 479] width 125 height 26
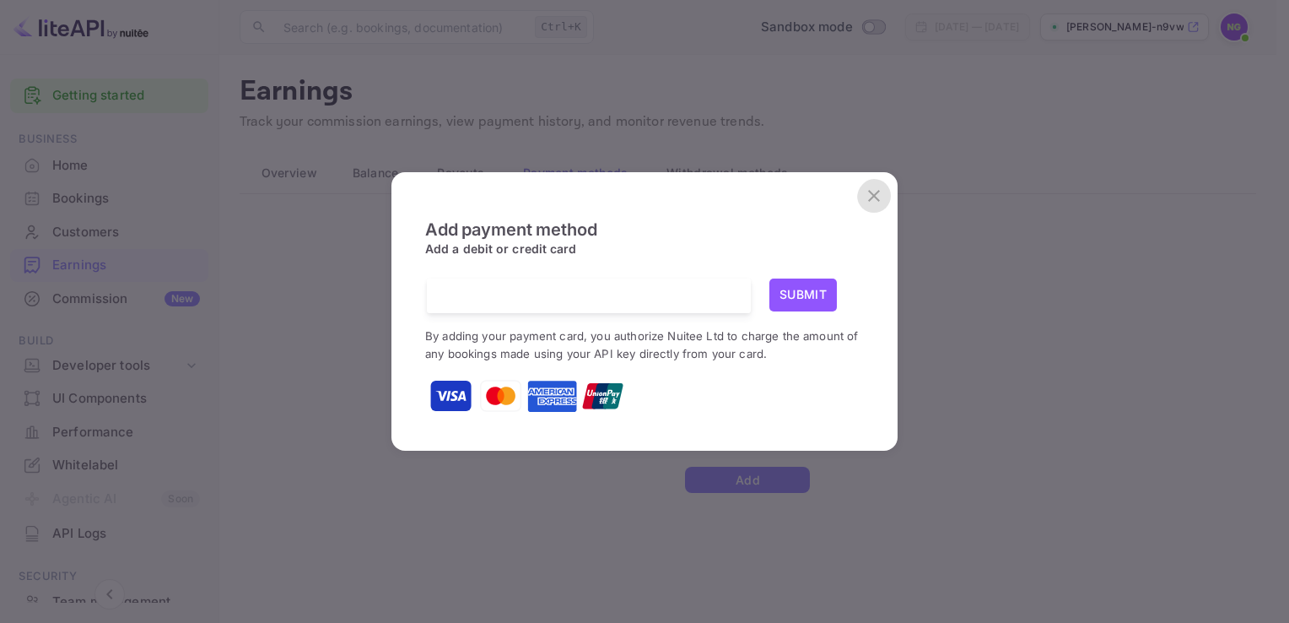
click at [864, 186] on icon "close" at bounding box center [874, 196] width 20 height 20
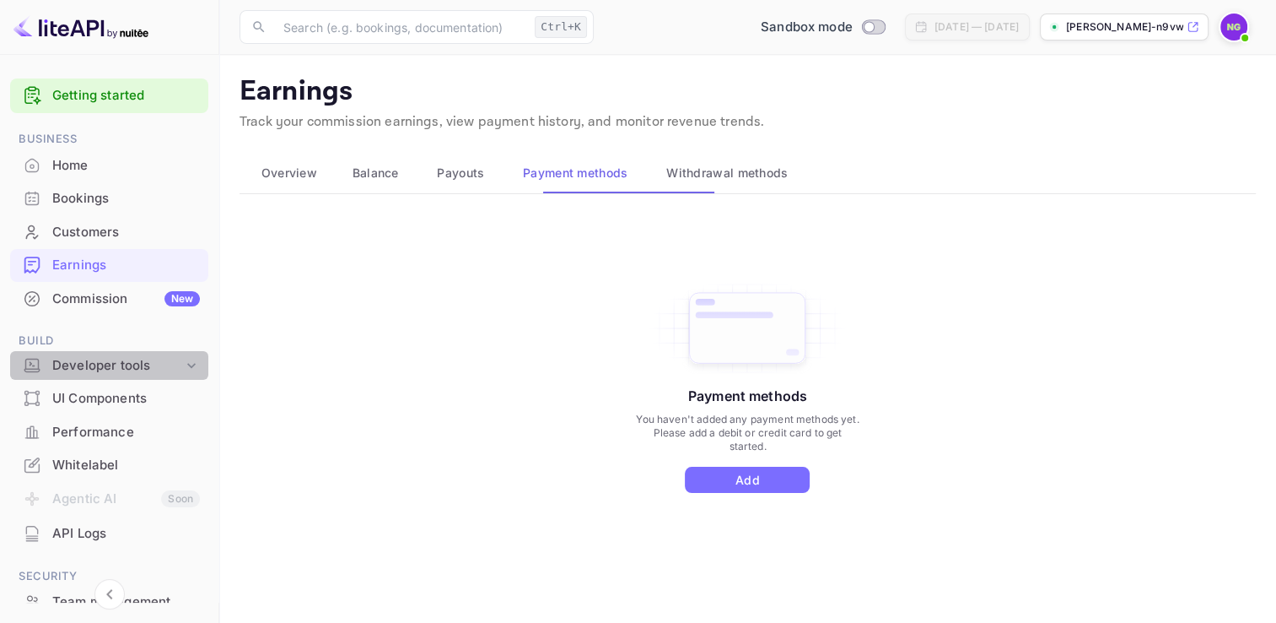
click at [128, 375] on div "Developer tools" at bounding box center [117, 365] width 131 height 19
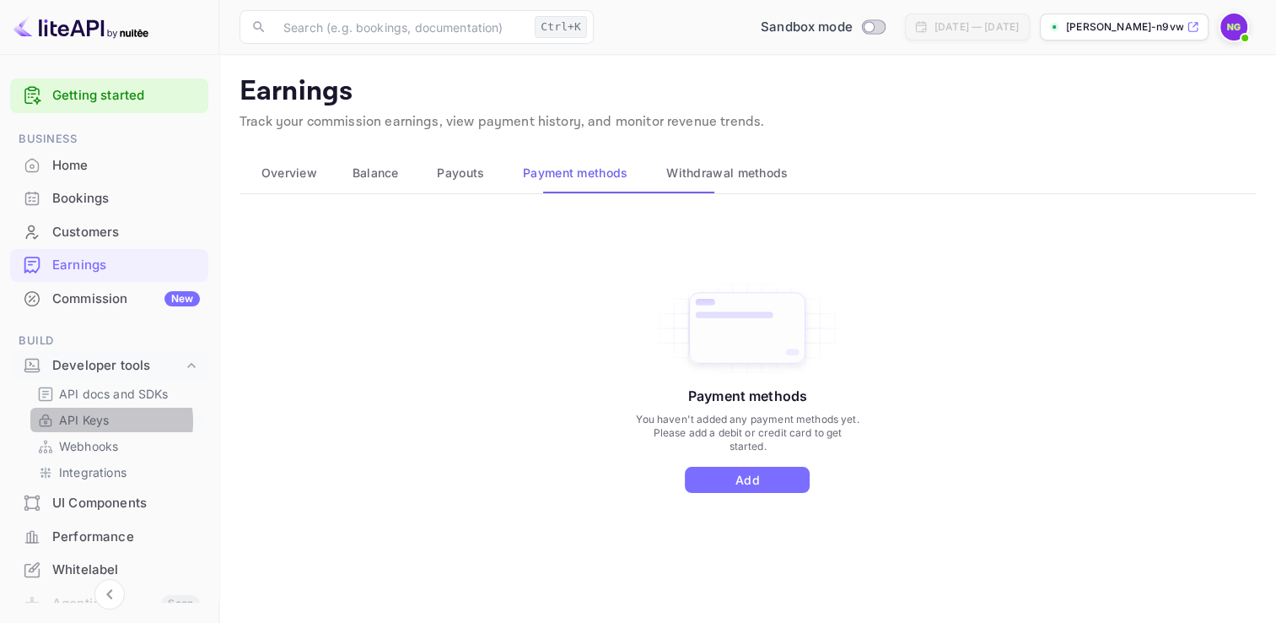
click at [99, 429] on p "API Keys" at bounding box center [84, 420] width 50 height 18
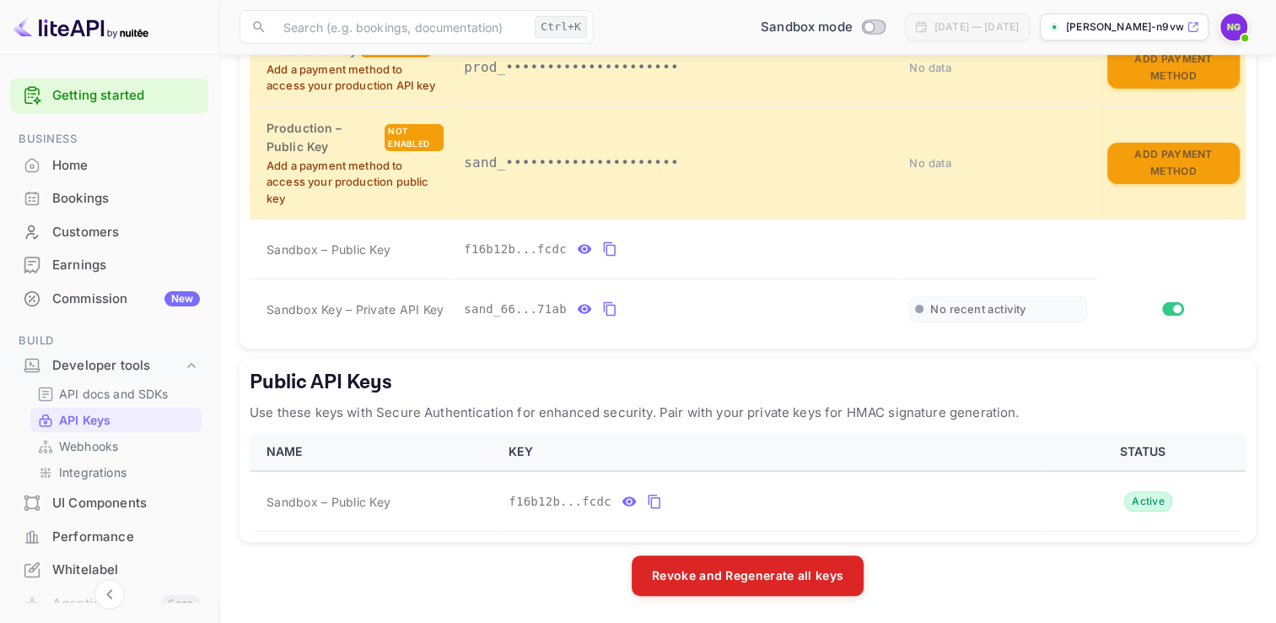
scroll to position [590, 0]
click at [109, 402] on p "API docs and SDKs" at bounding box center [114, 394] width 110 height 18
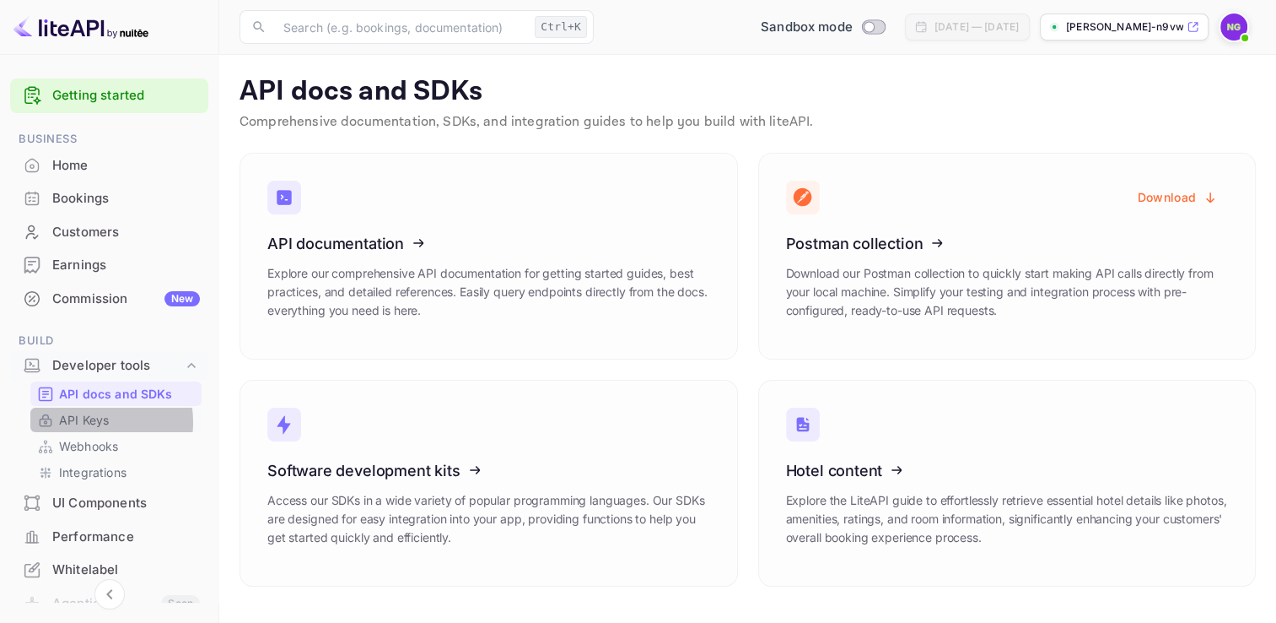
click at [91, 429] on p "API Keys" at bounding box center [84, 420] width 50 height 18
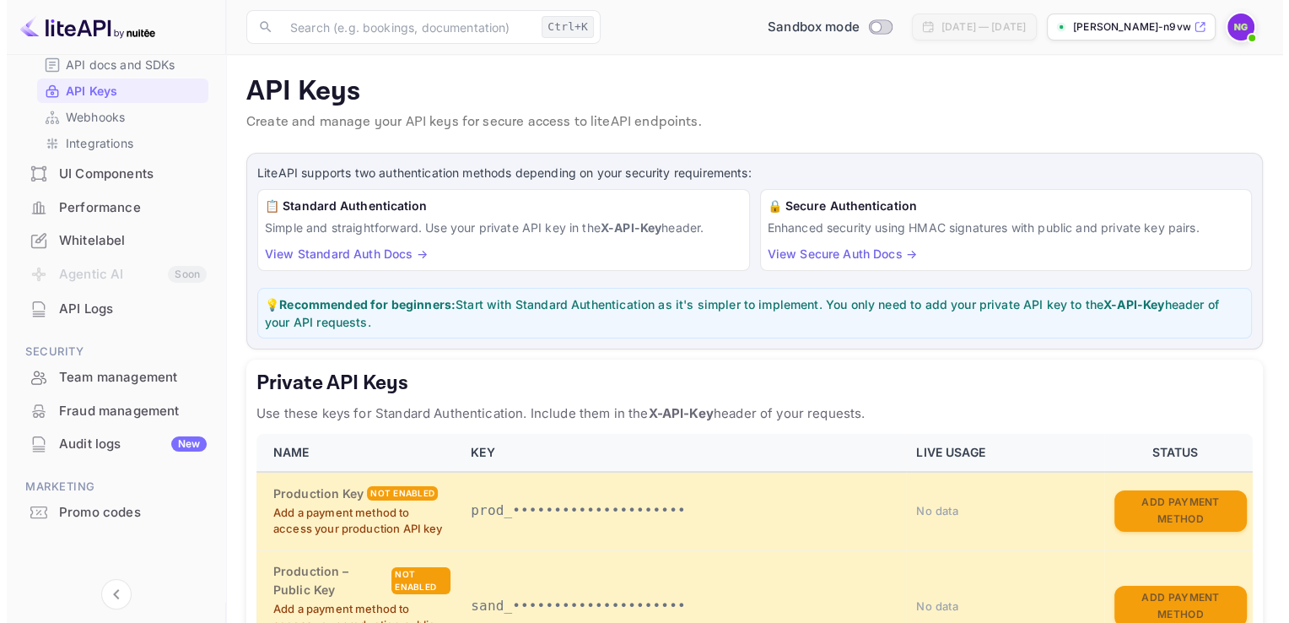
scroll to position [345, 0]
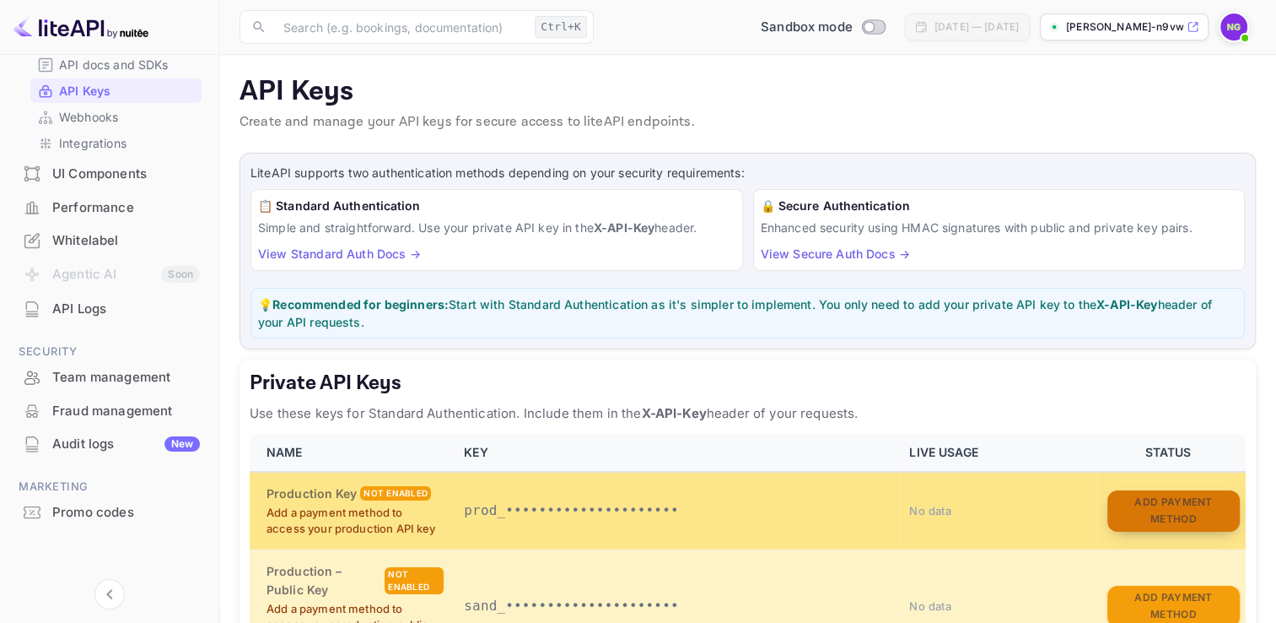
click at [1131, 531] on button "Add Payment Method" at bounding box center [1174, 510] width 132 height 41
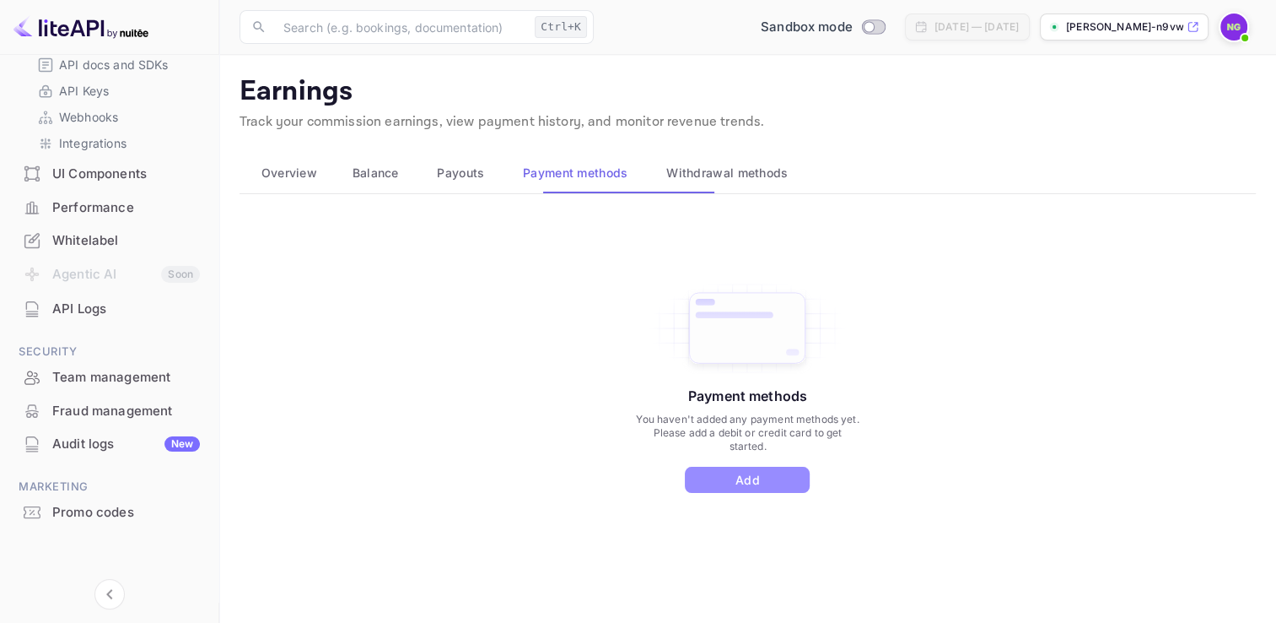
click at [765, 489] on button "Add" at bounding box center [747, 479] width 125 height 26
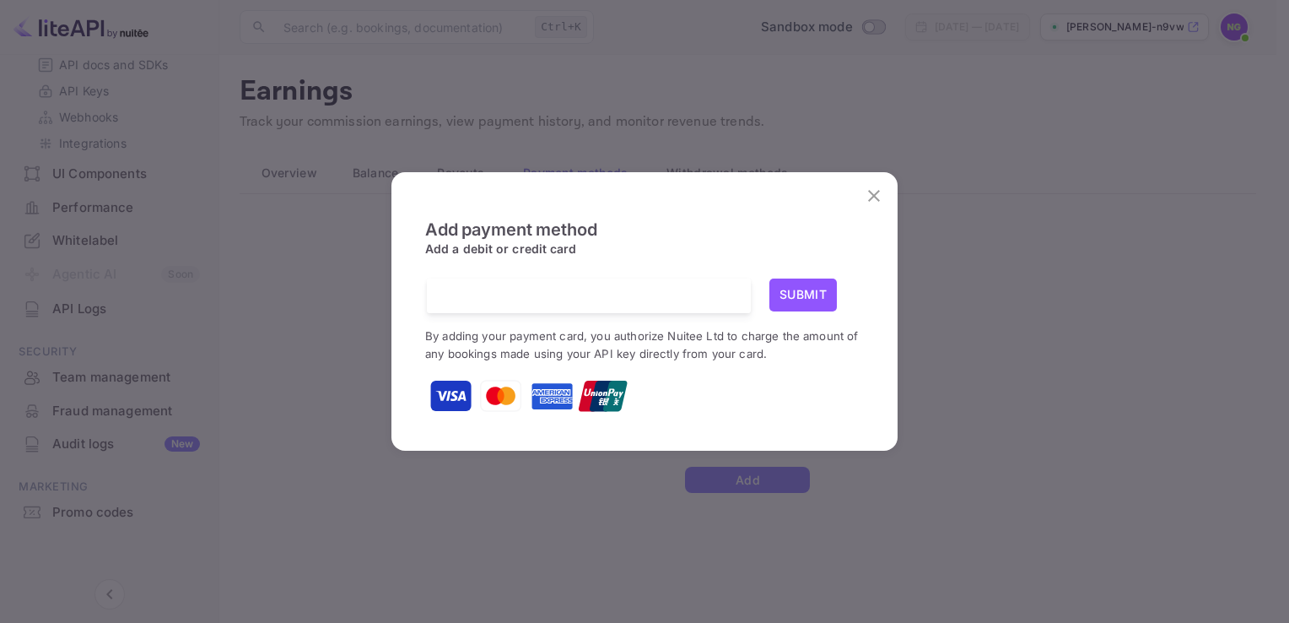
click at [1019, 314] on div "Add payment method Add a debit or credit card Submit By adding your payment car…" at bounding box center [644, 311] width 1289 height 623
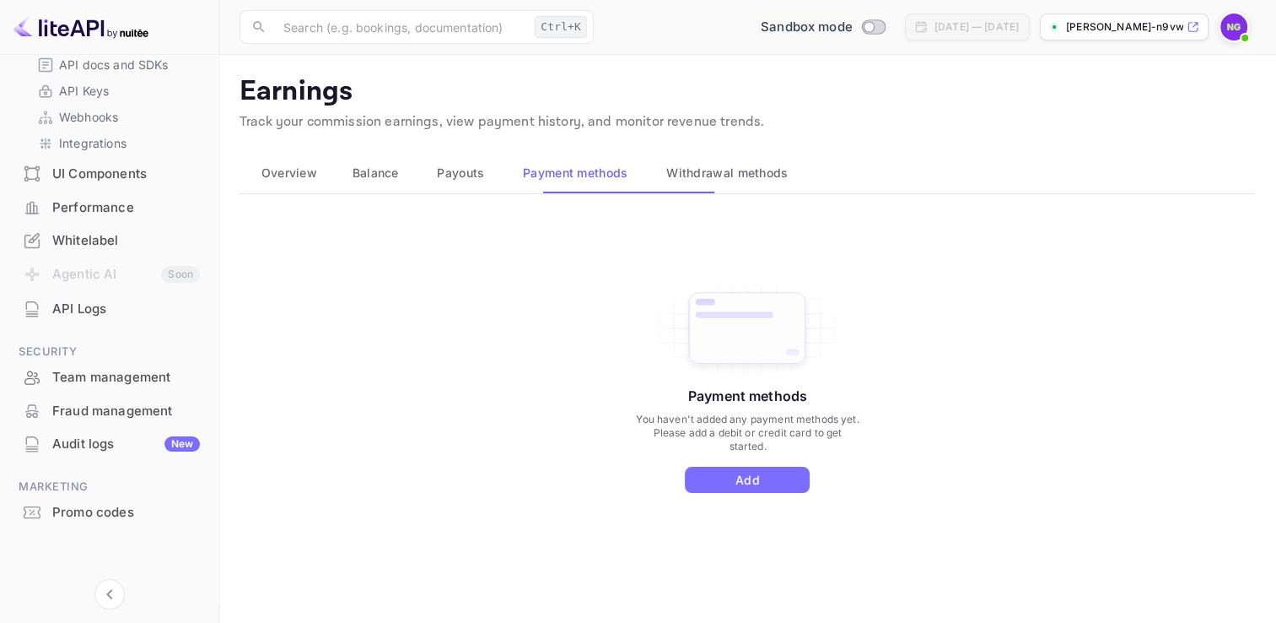
click at [788, 183] on span "Withdrawal methods" at bounding box center [726, 173] width 121 height 20
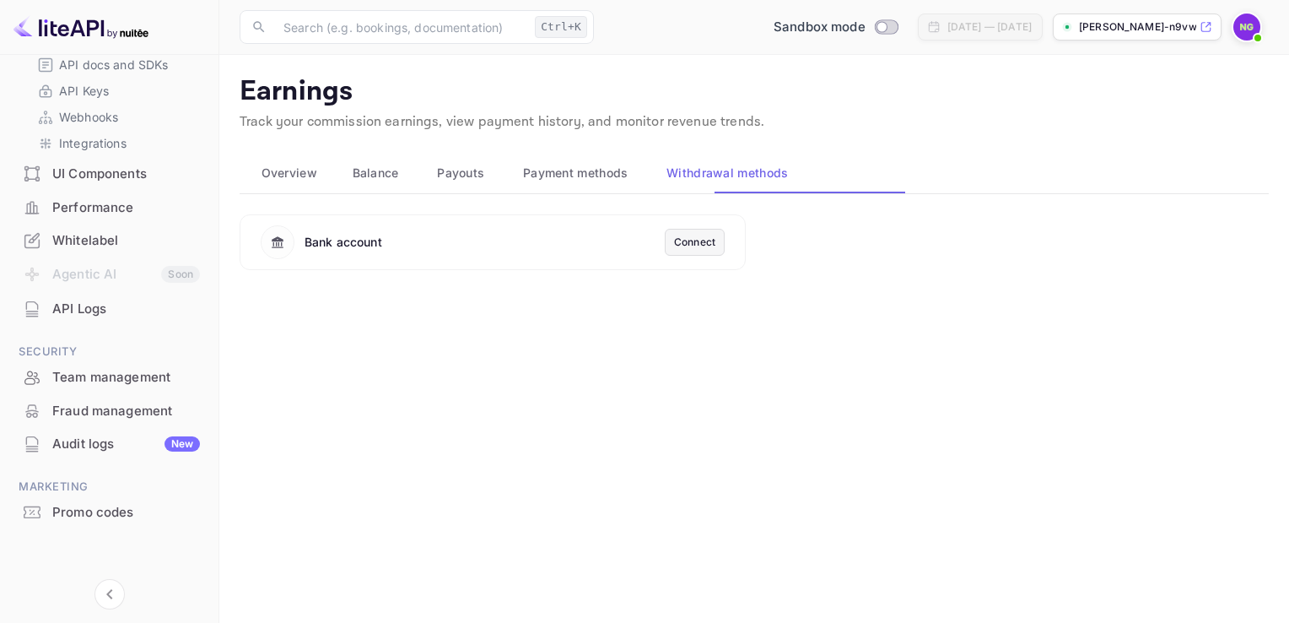
click at [682, 256] on div "Connect" at bounding box center [695, 242] width 60 height 27
click at [683, 250] on div "Connect" at bounding box center [694, 242] width 41 height 15
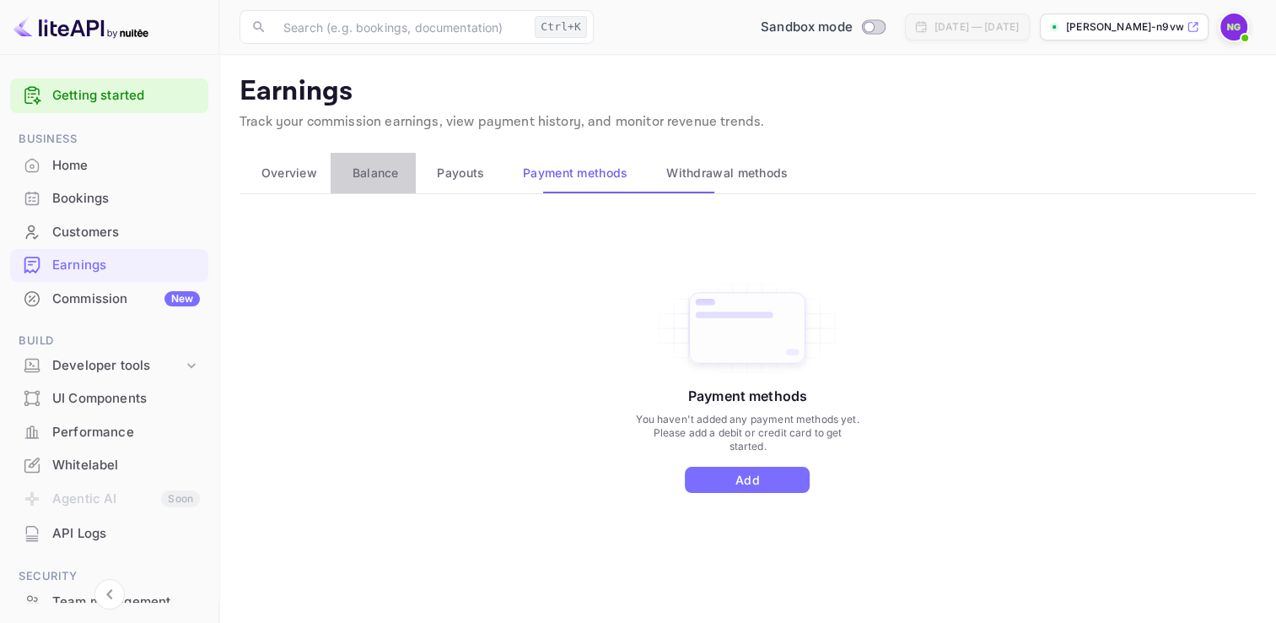
click at [396, 180] on span "Balance" at bounding box center [376, 173] width 46 height 20
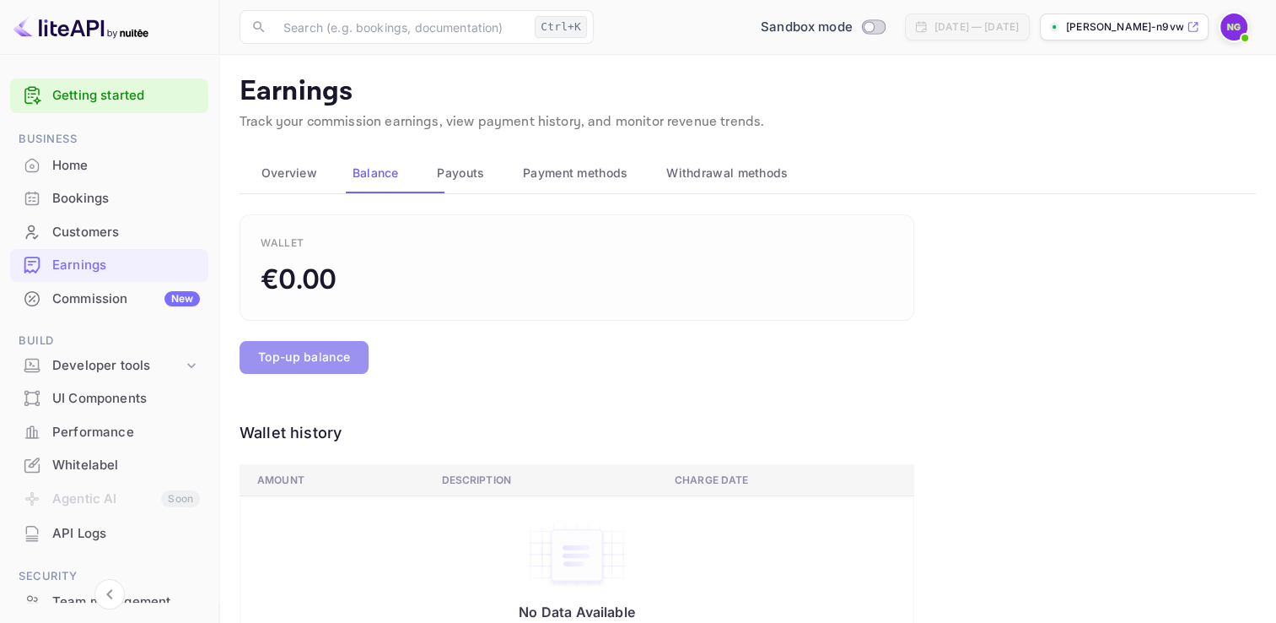
click at [325, 374] on button "Top-up balance" at bounding box center [304, 357] width 129 height 33
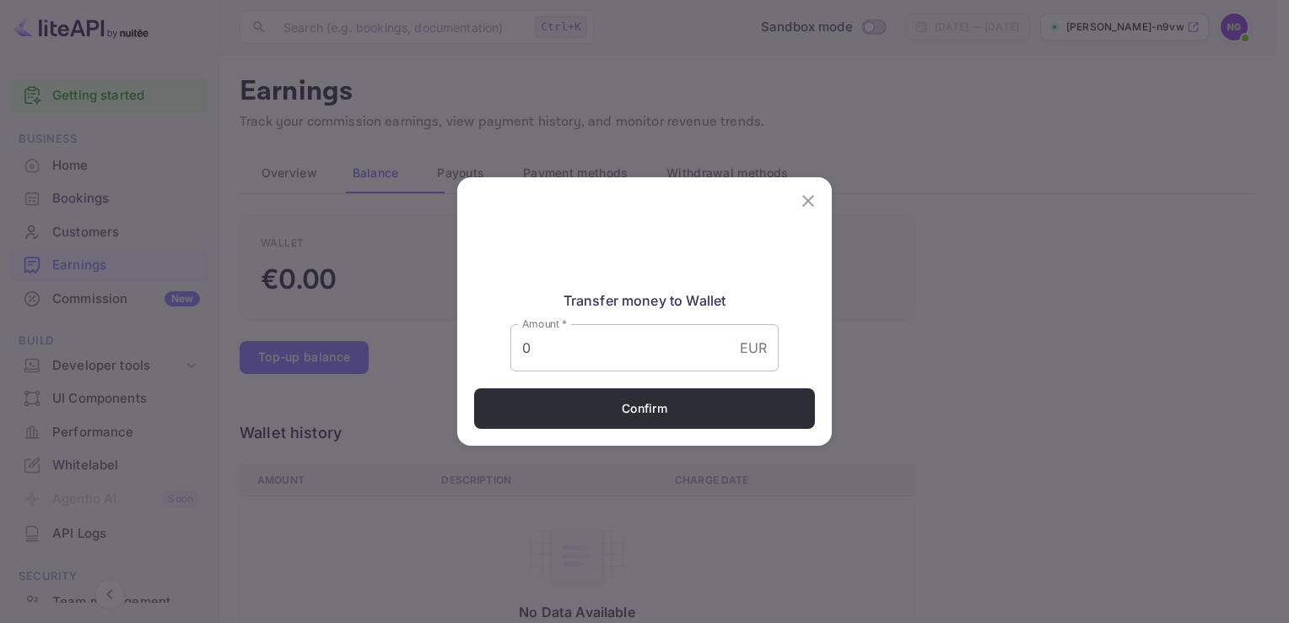
click at [767, 358] on p "EUR" at bounding box center [753, 347] width 27 height 20
click at [806, 191] on icon "close" at bounding box center [808, 201] width 20 height 20
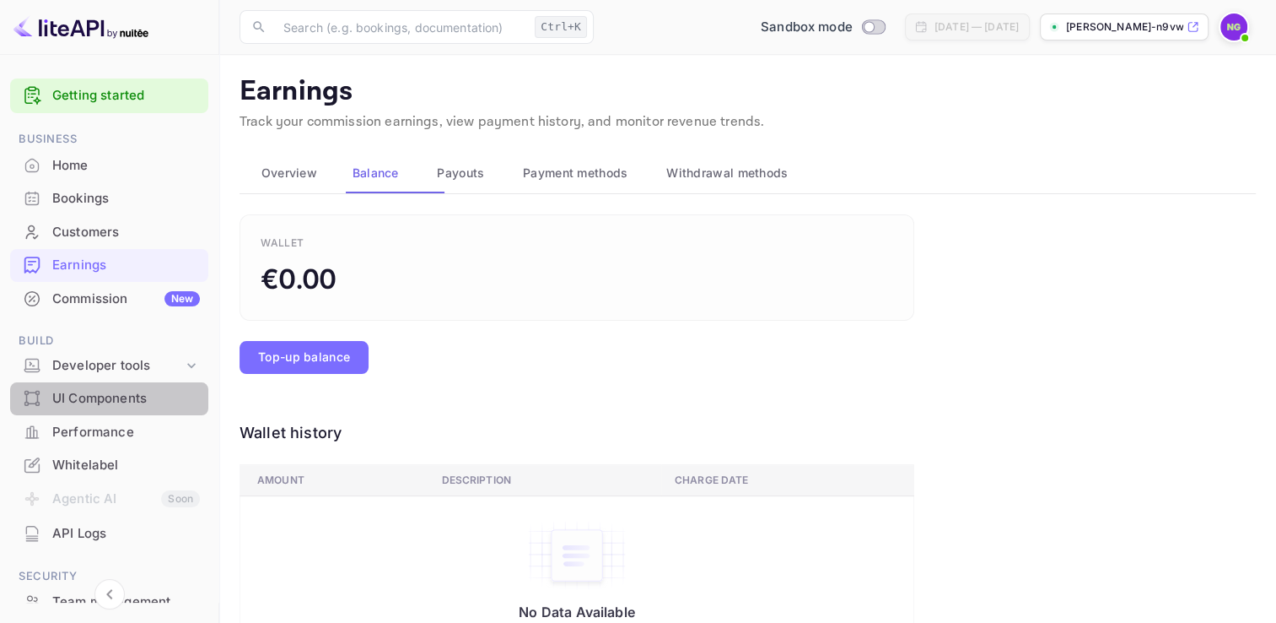
click at [127, 408] on div "UI Components" at bounding box center [126, 398] width 148 height 19
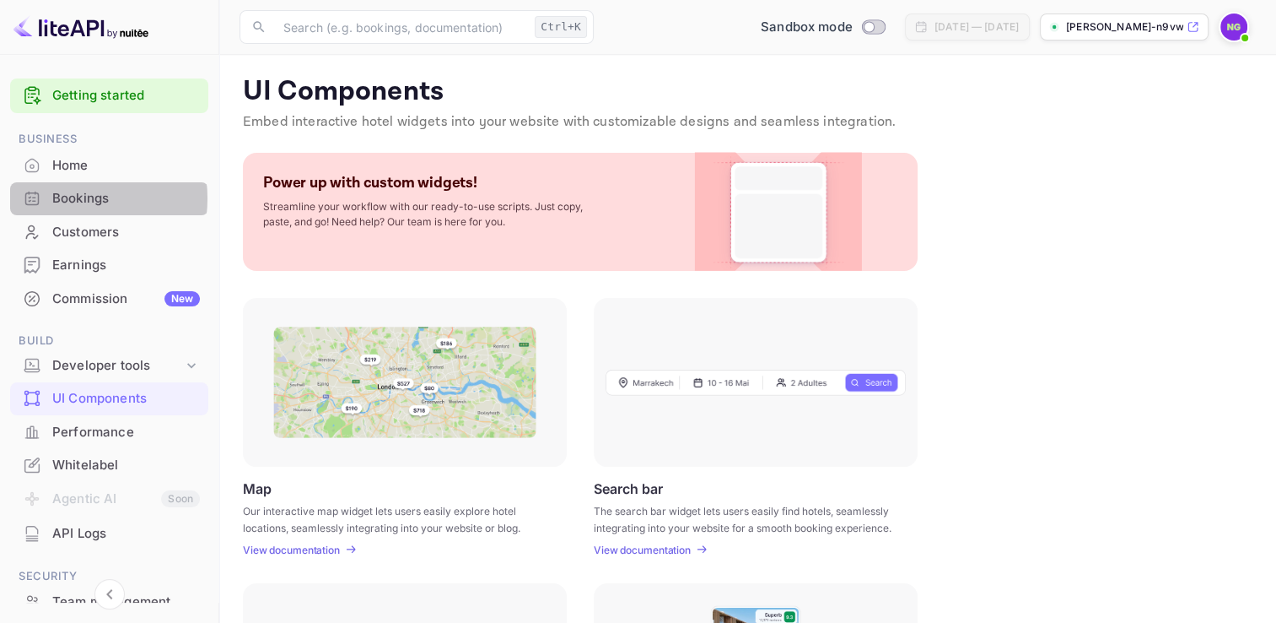
click at [61, 208] on div "Bookings" at bounding box center [126, 198] width 148 height 19
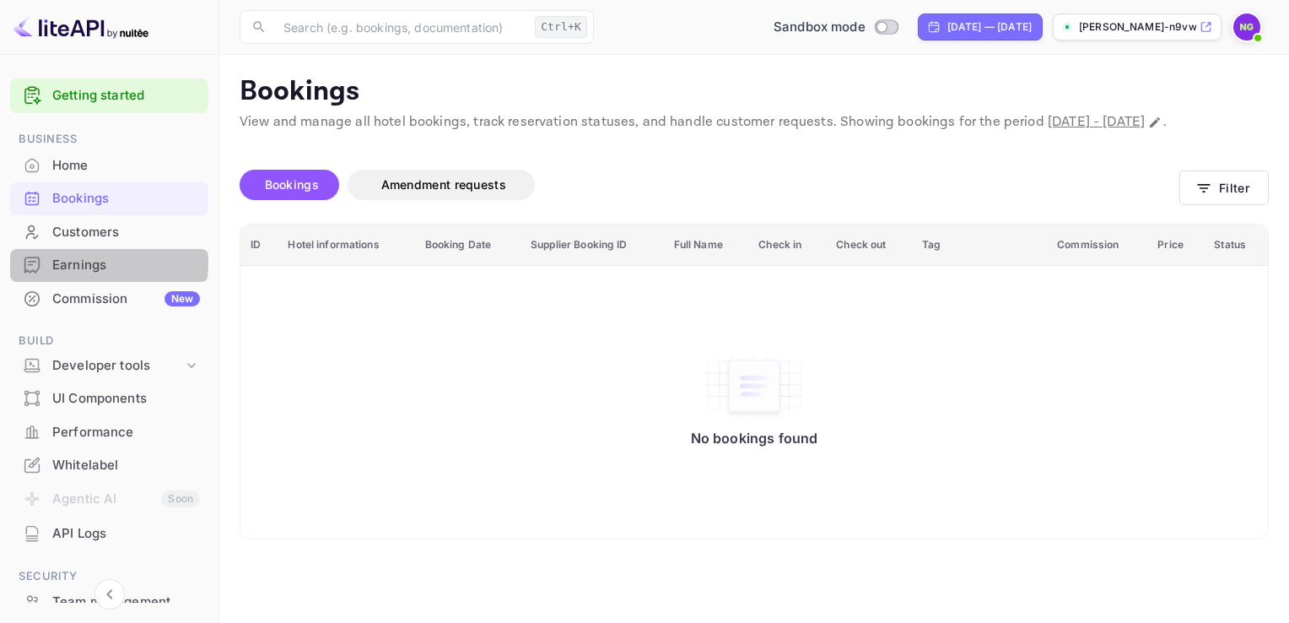
click at [94, 275] on div "Earnings" at bounding box center [126, 265] width 148 height 19
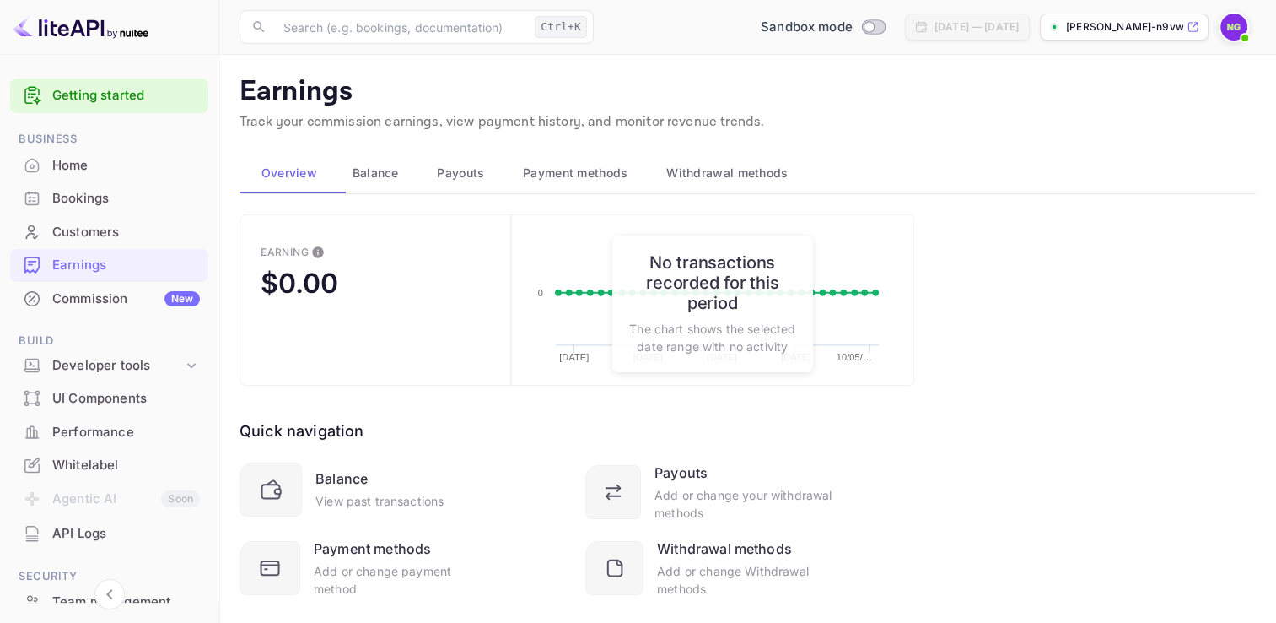
click at [1237, 359] on div "Earning $0.00 Created with Highcharts 10.3.3 09/07/2025 09/14/2025 09/21/2025 0…" at bounding box center [748, 426] width 1016 height 425
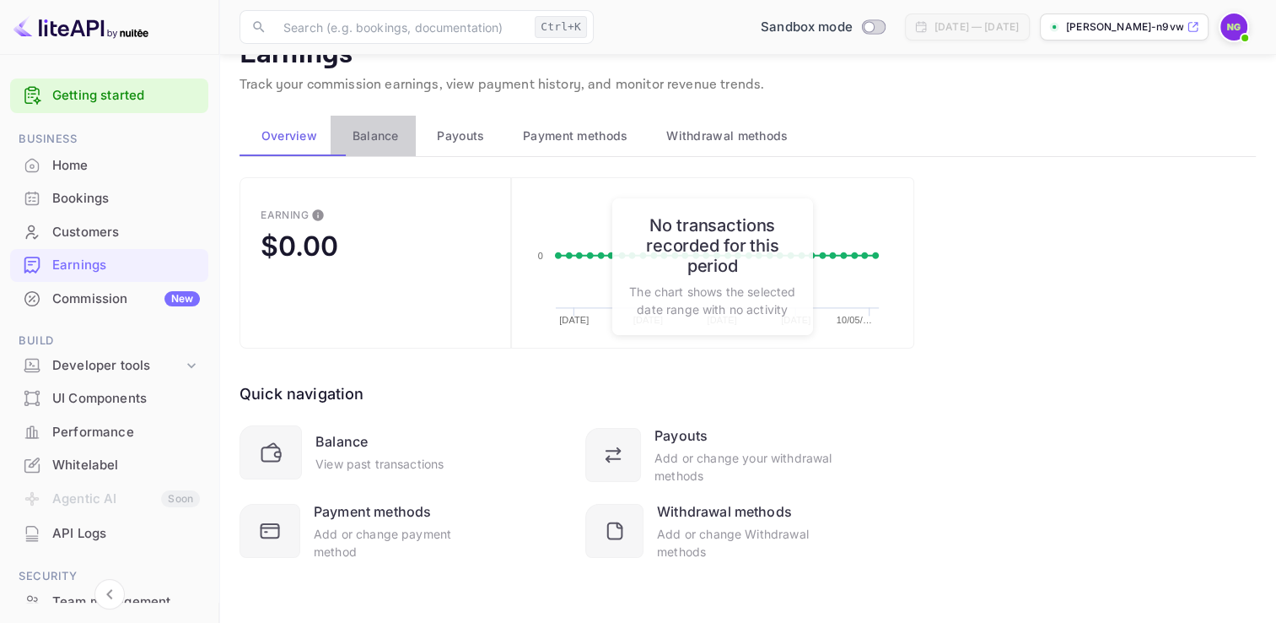
click at [399, 138] on span "Balance" at bounding box center [376, 136] width 46 height 20
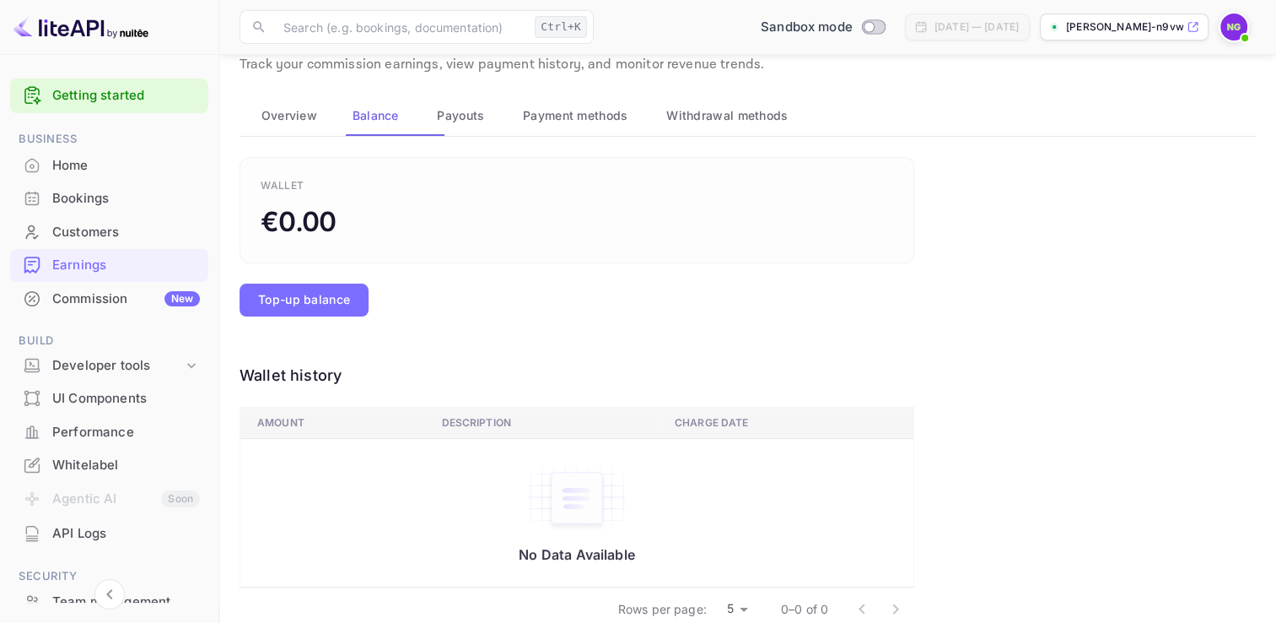
click at [484, 122] on span "Payouts" at bounding box center [460, 115] width 47 height 20
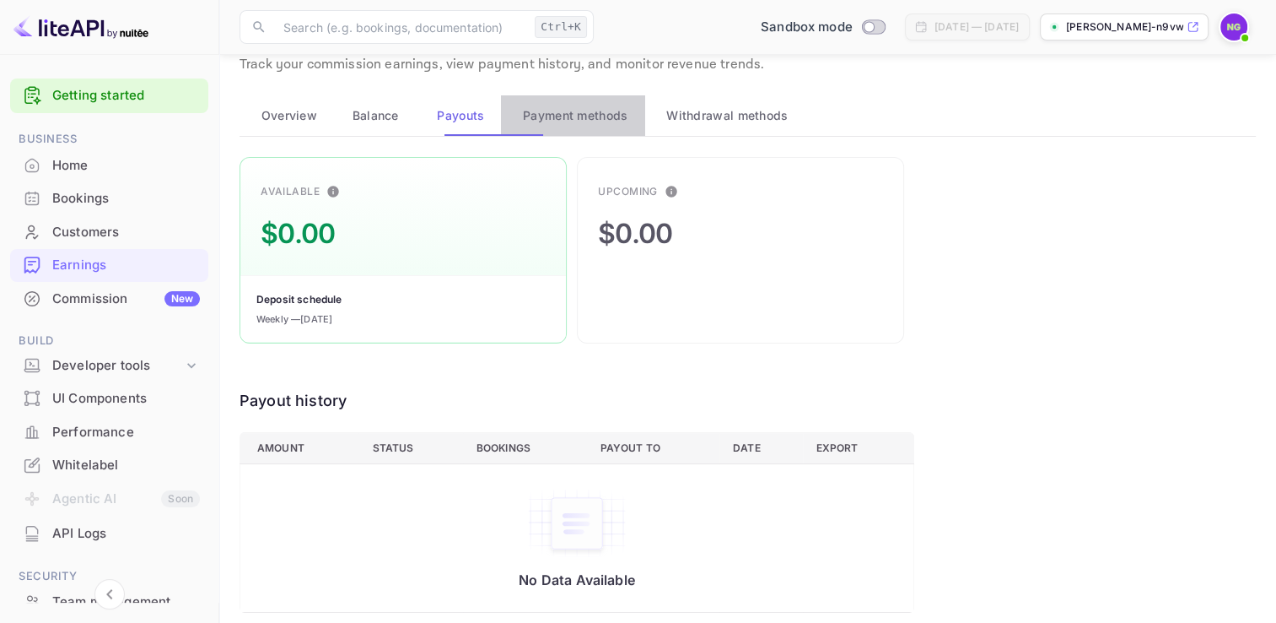
click at [628, 121] on span "Payment methods" at bounding box center [575, 115] width 105 height 20
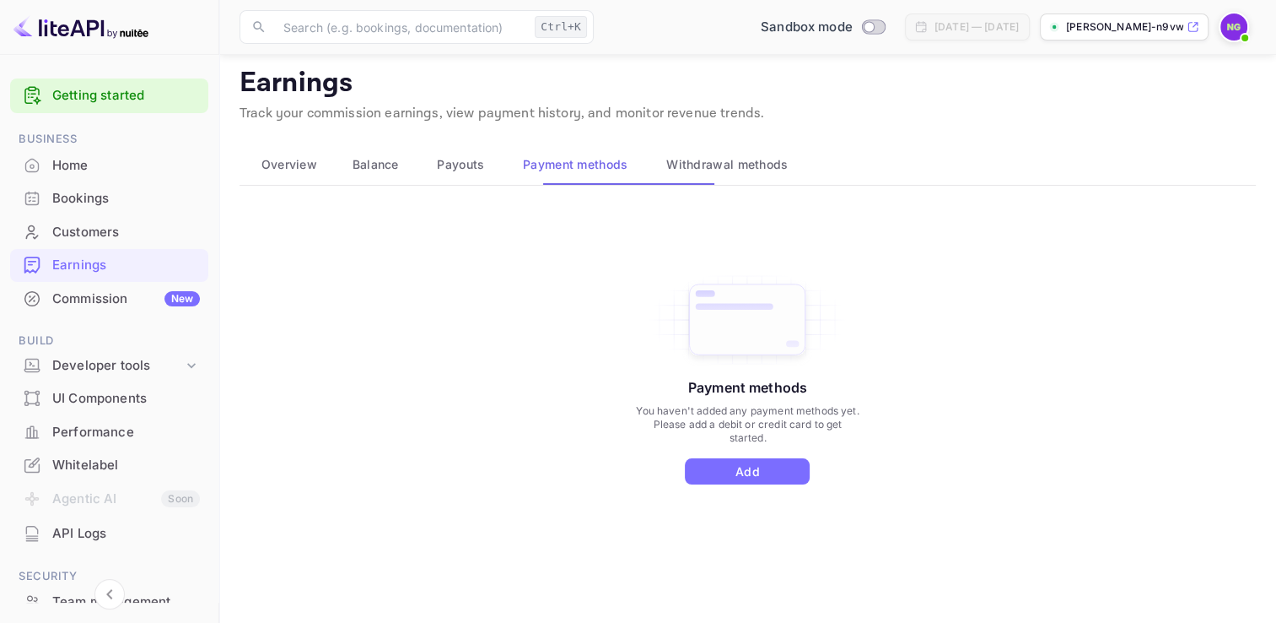
scroll to position [28, 0]
click at [780, 154] on span "Withdrawal methods" at bounding box center [726, 164] width 121 height 20
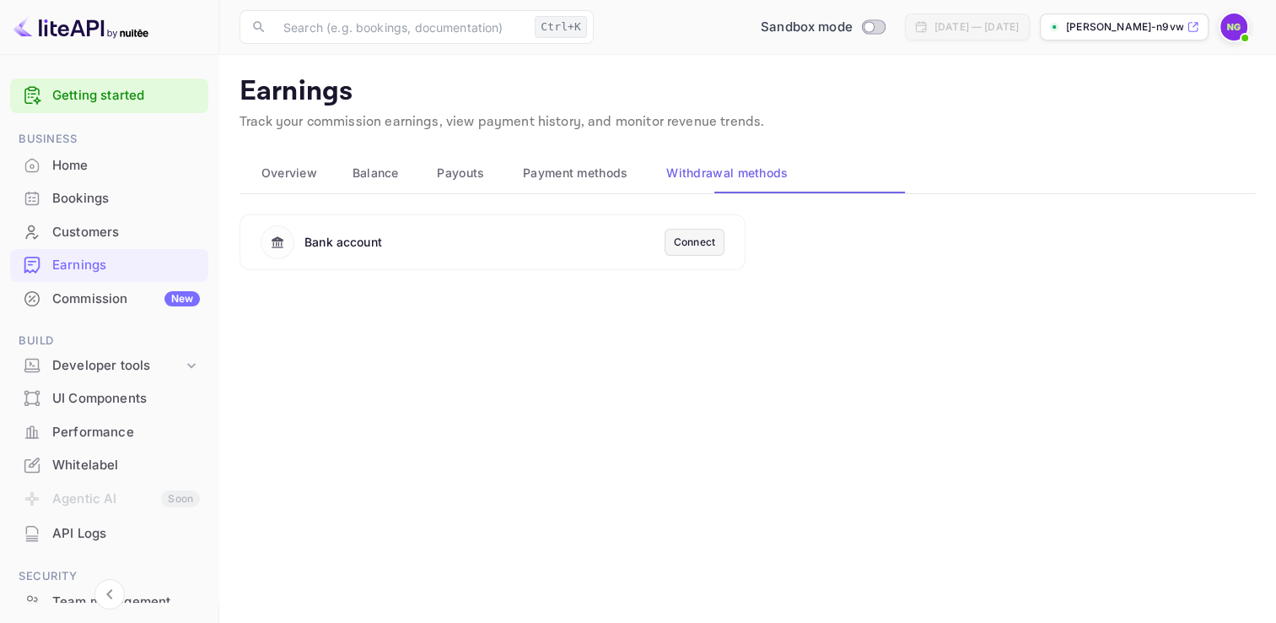
scroll to position [0, 0]
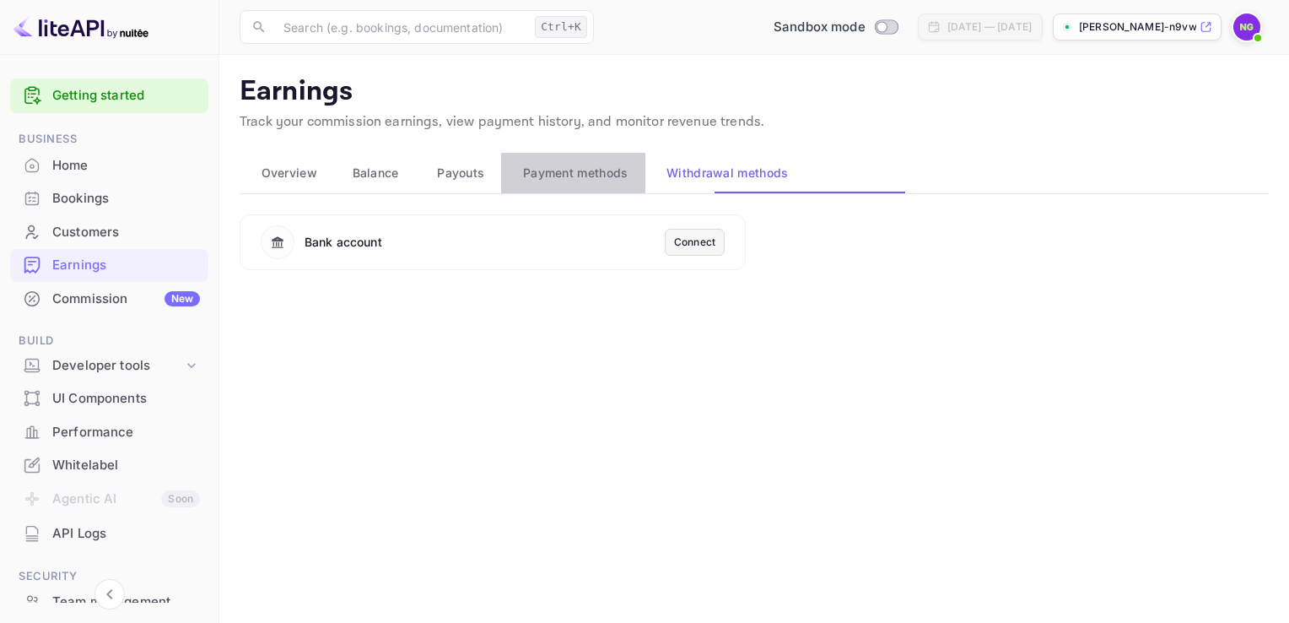
click at [634, 170] on button "Payment methods" at bounding box center [572, 173] width 143 height 40
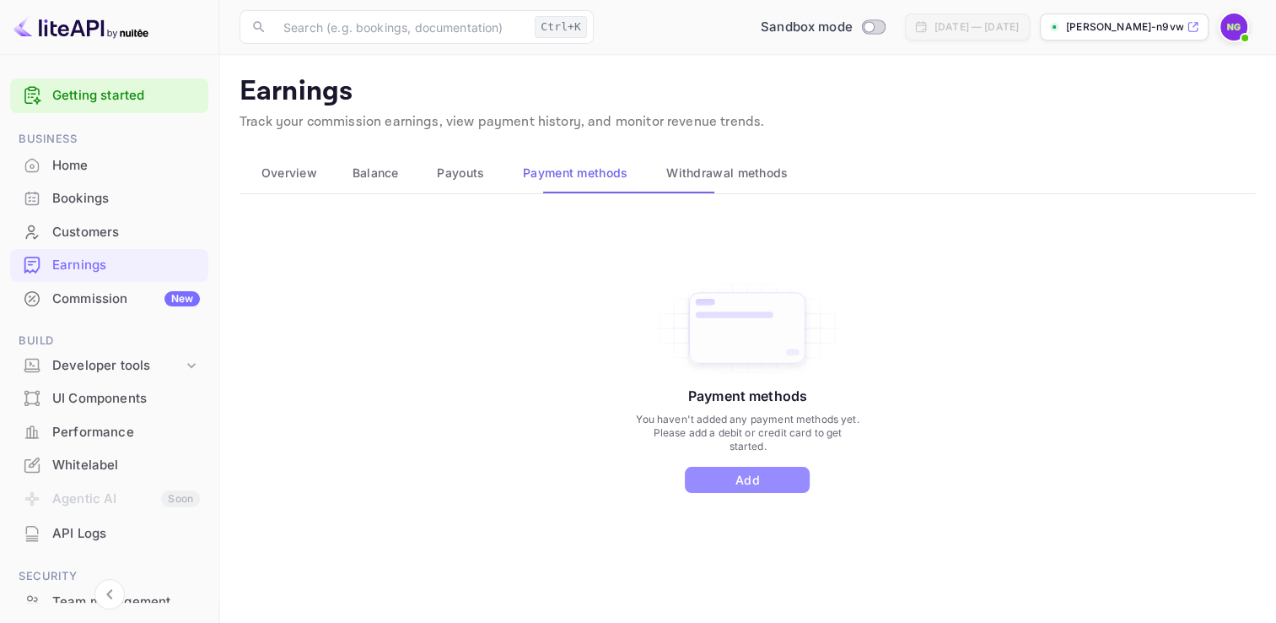
click at [739, 493] on button "Add" at bounding box center [747, 479] width 125 height 26
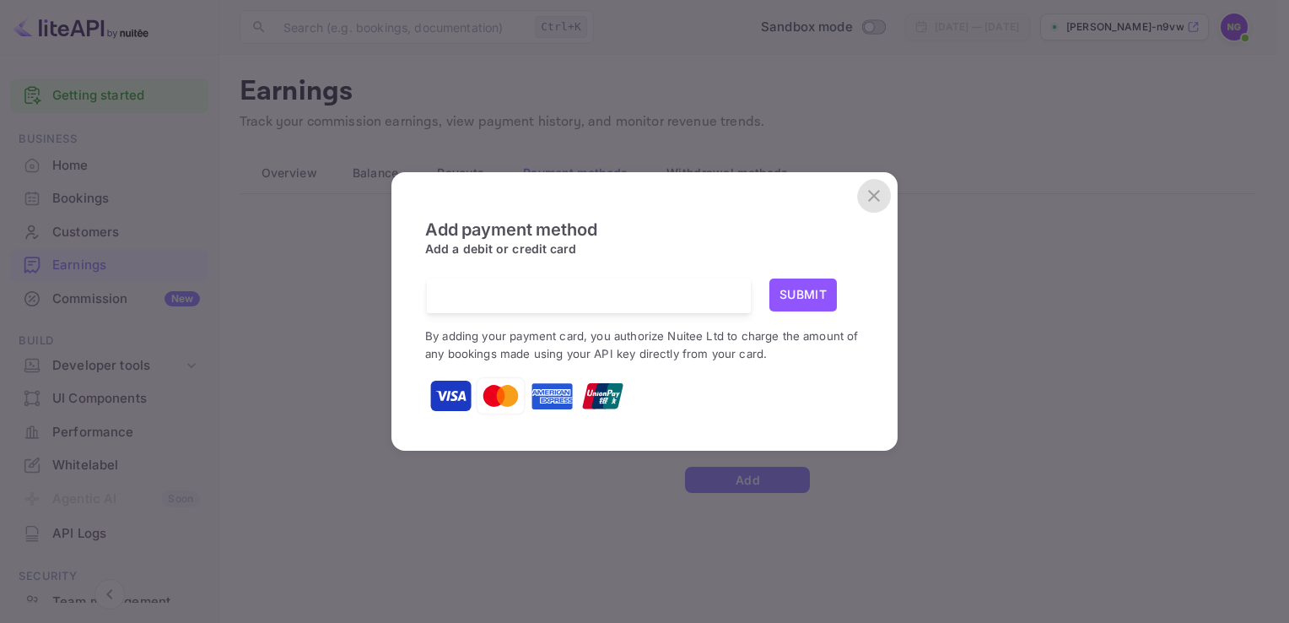
click at [871, 186] on icon "close" at bounding box center [874, 196] width 20 height 20
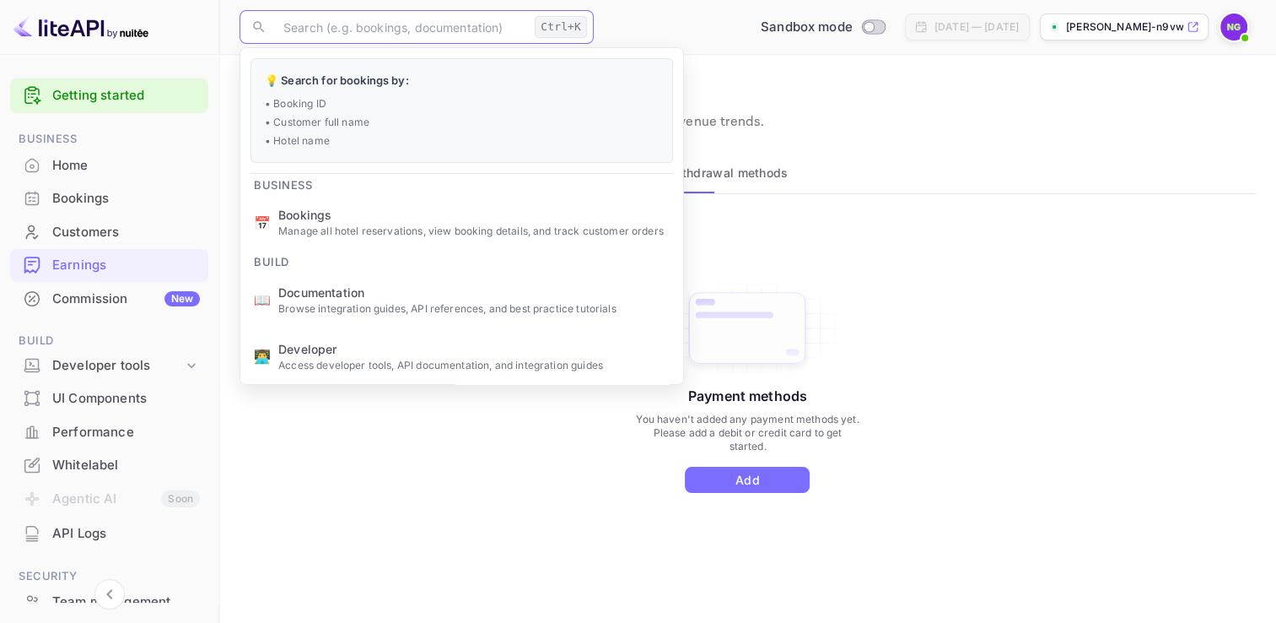
click at [444, 25] on input "text" at bounding box center [400, 27] width 255 height 34
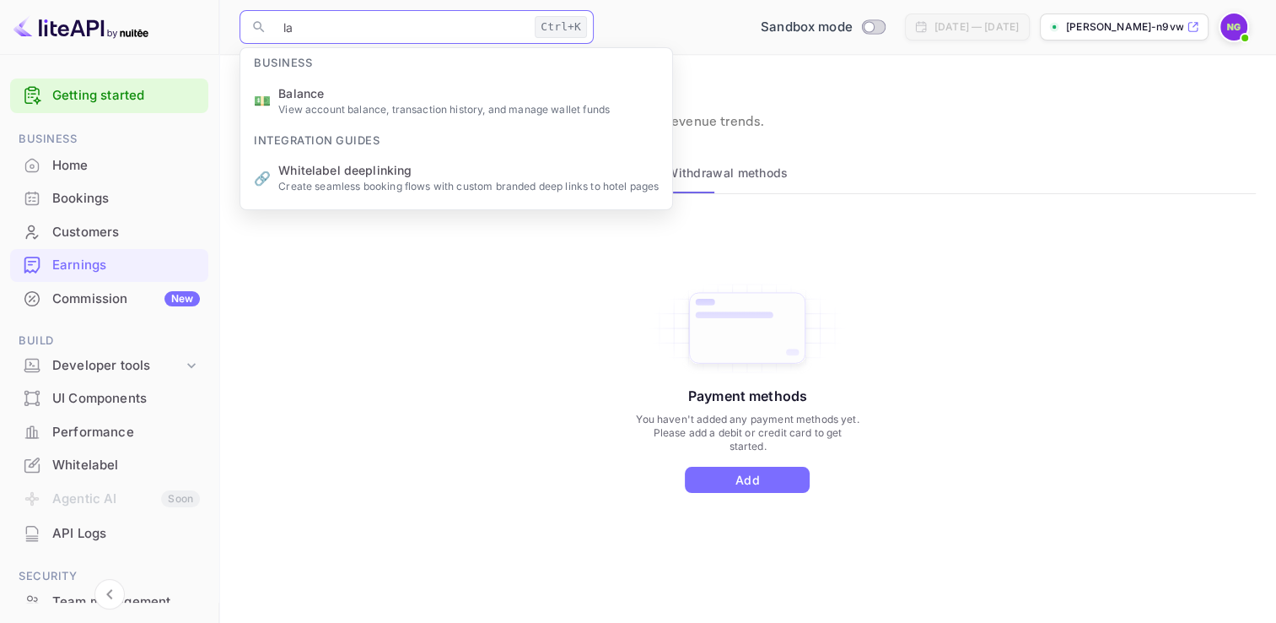
type input "l"
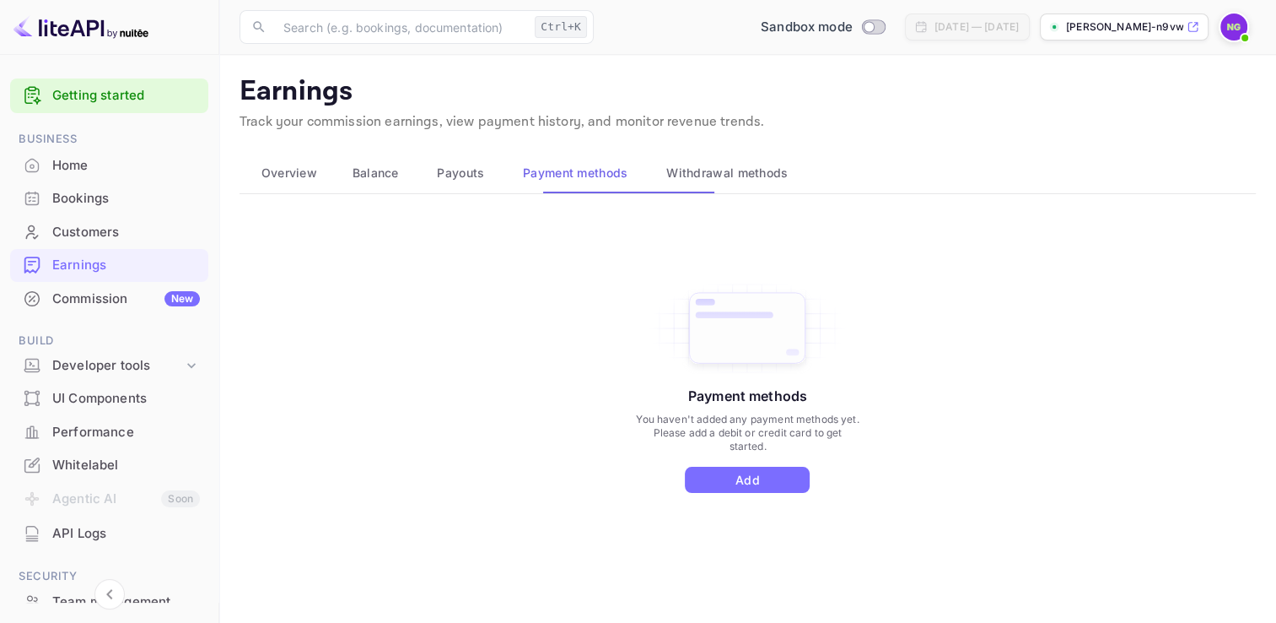
click at [475, 488] on div "Payment methods You haven't added any payment methods yet. Please add a debit o…" at bounding box center [748, 404] width 1016 height 380
click at [67, 103] on link "Getting started" at bounding box center [126, 95] width 148 height 19
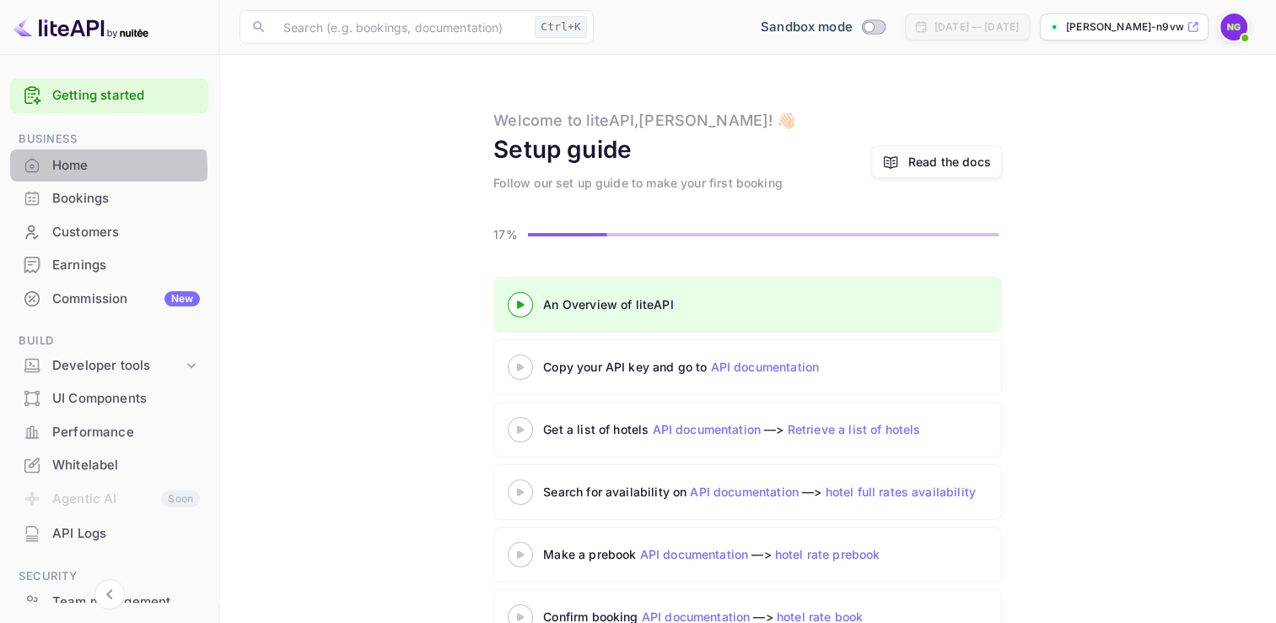
click at [67, 175] on div "Home" at bounding box center [126, 165] width 148 height 19
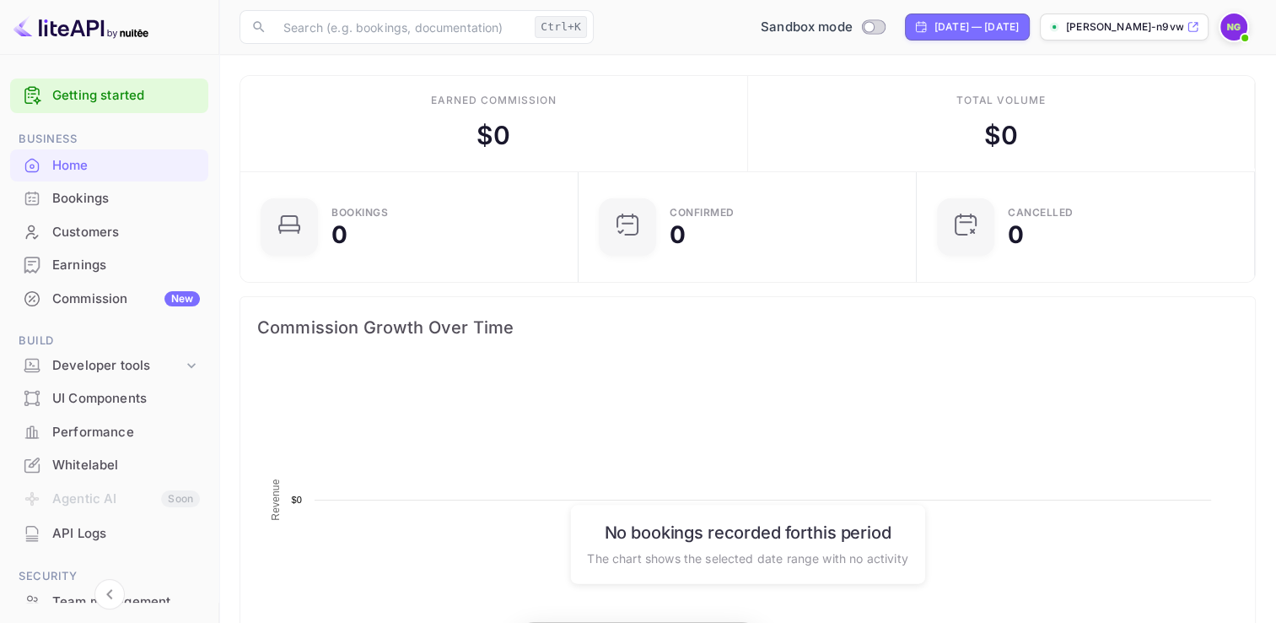
scroll to position [267, 310]
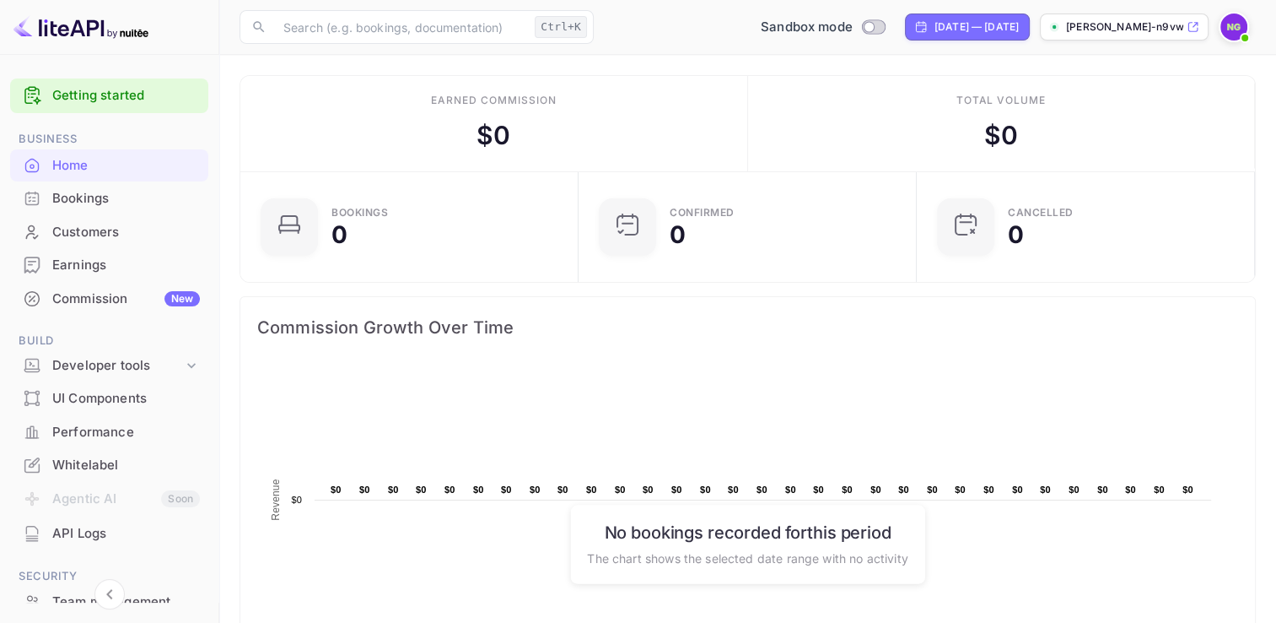
click at [100, 442] on div "Performance" at bounding box center [126, 432] width 148 height 19
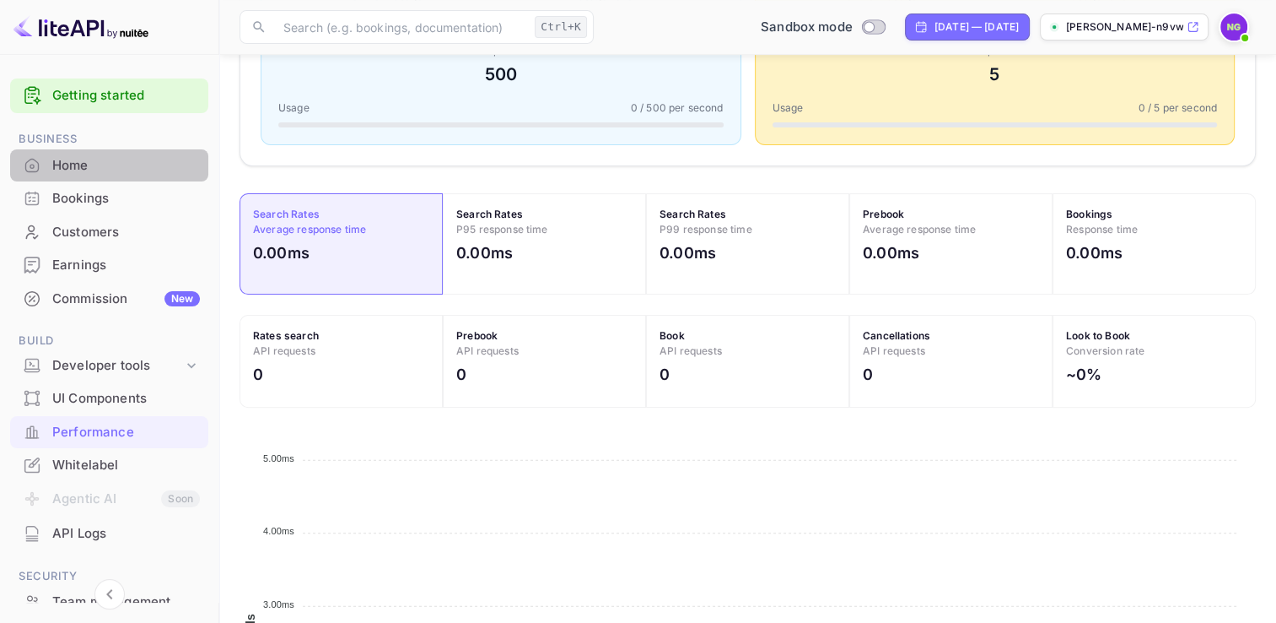
click at [49, 175] on div "Home" at bounding box center [109, 165] width 198 height 33
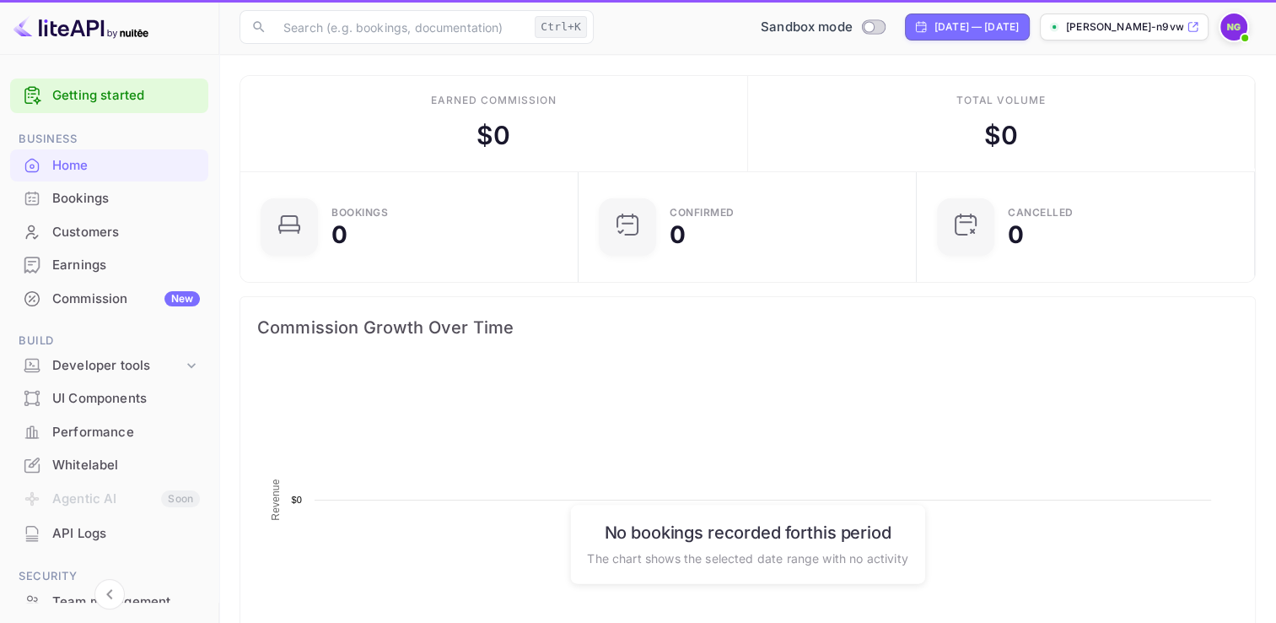
scroll to position [267, 310]
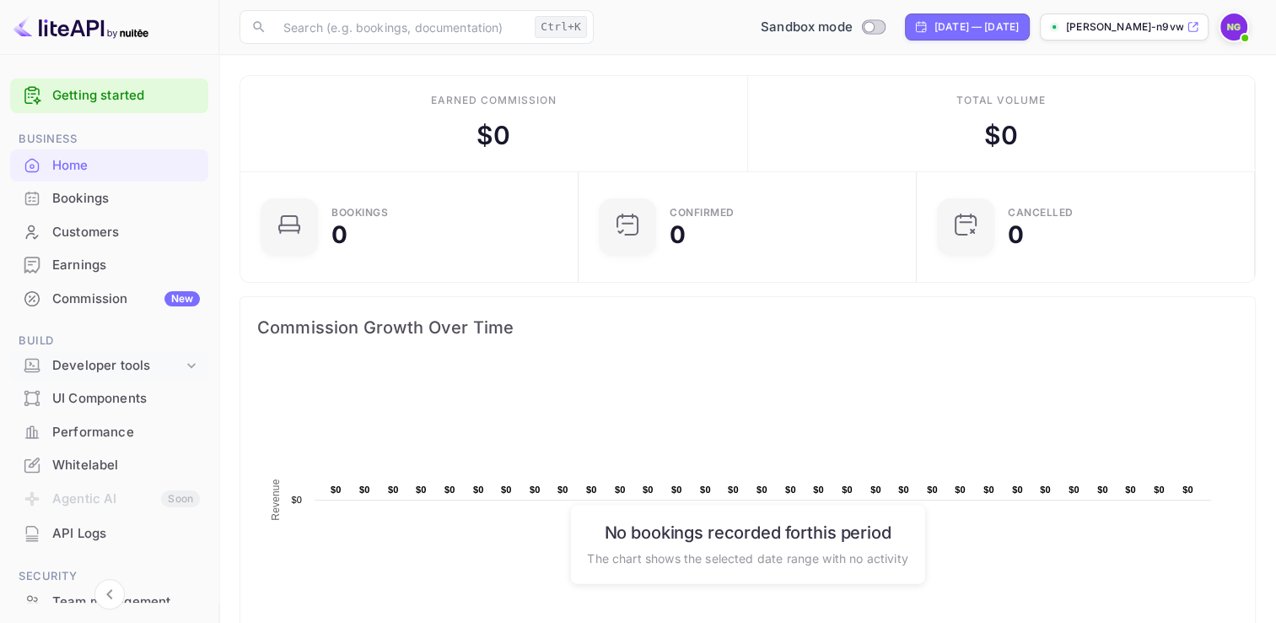
click at [89, 375] on div "Developer tools" at bounding box center [117, 365] width 131 height 19
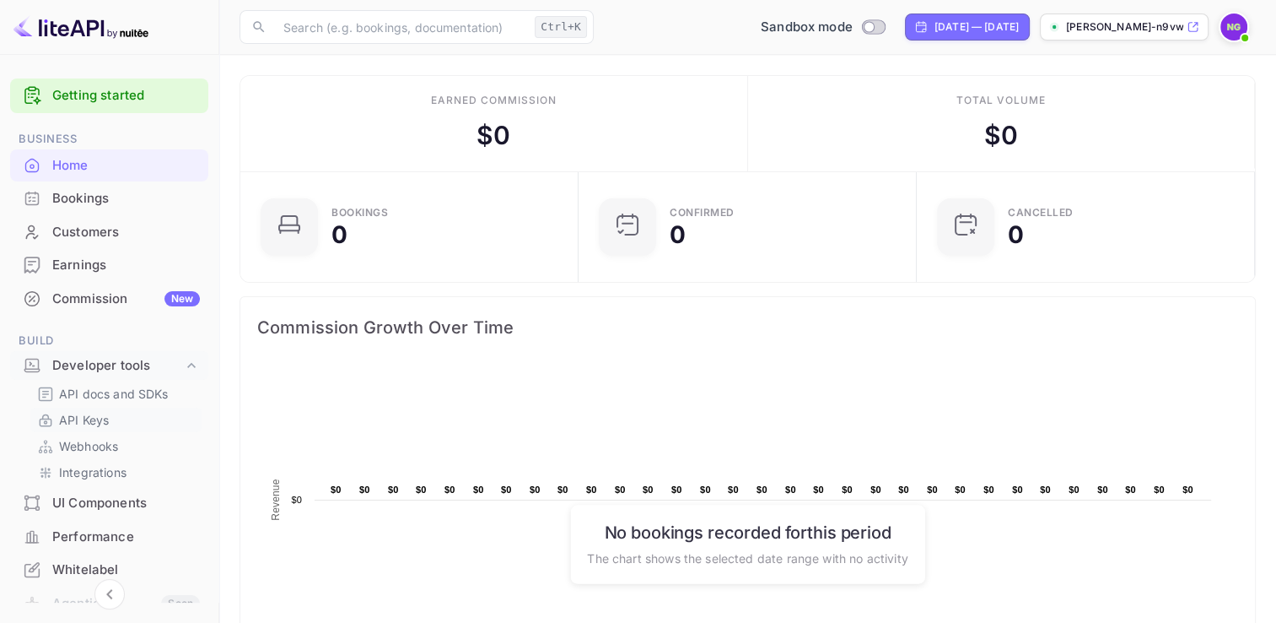
click at [74, 429] on p "API Keys" at bounding box center [84, 420] width 50 height 18
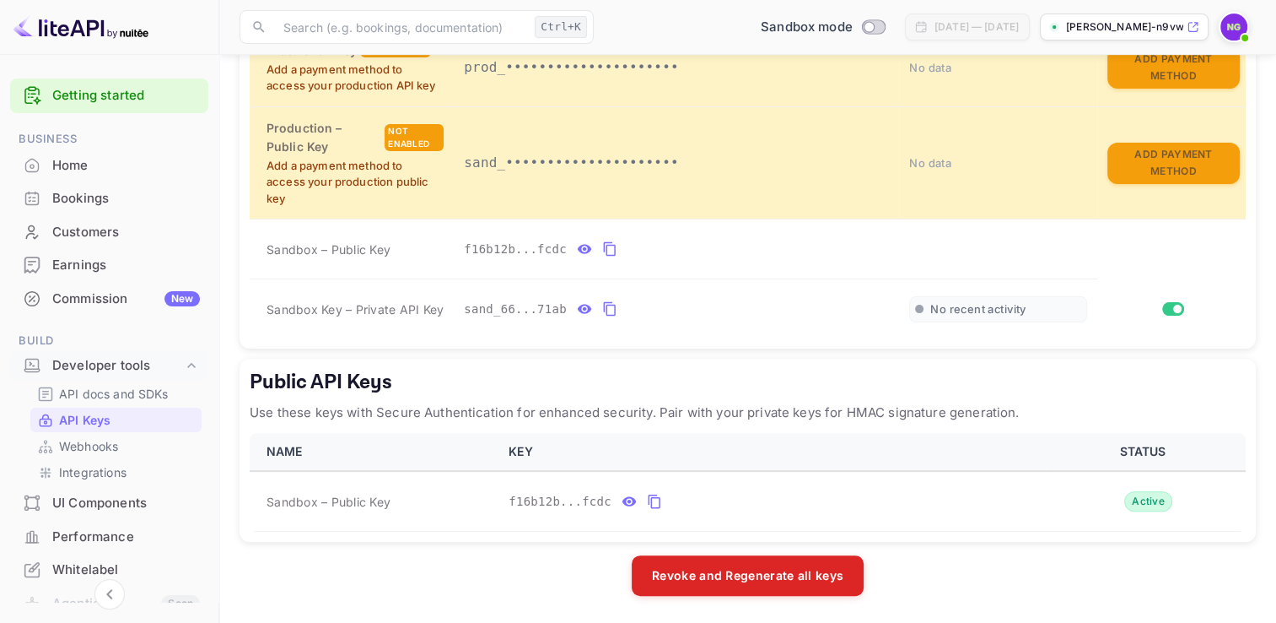
scroll to position [509, 0]
click at [617, 319] on icon "private api keys table" at bounding box center [609, 309] width 15 height 20
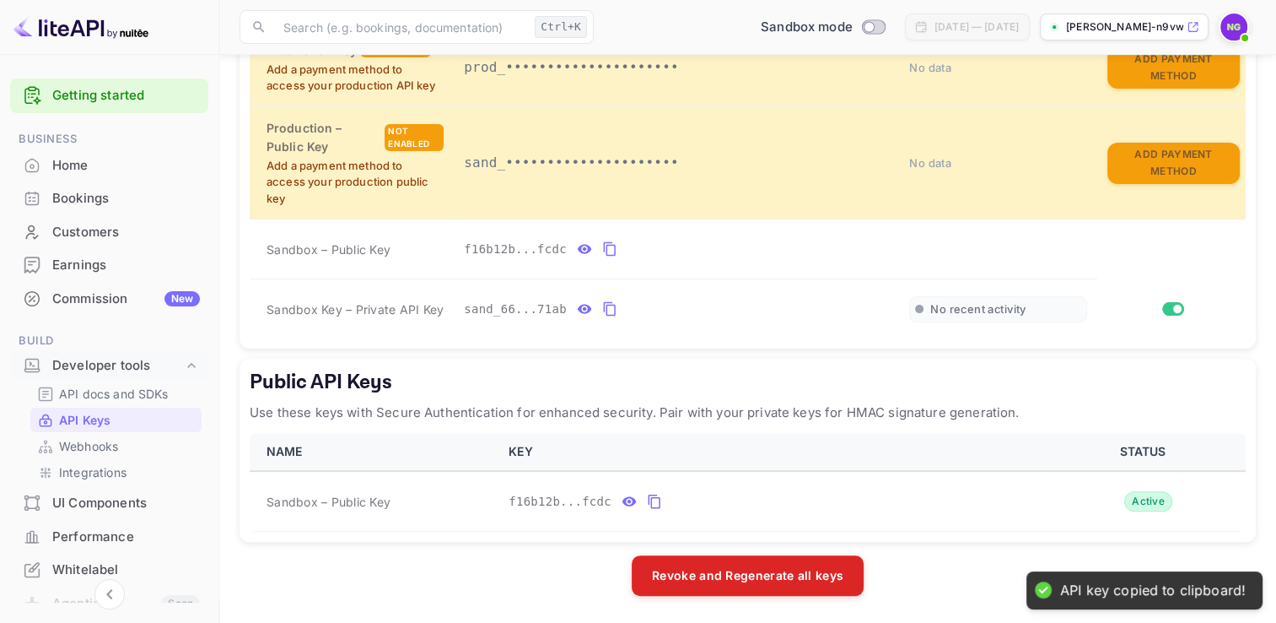
scroll to position [590, 0]
